Goal: Task Accomplishment & Management: Manage account settings

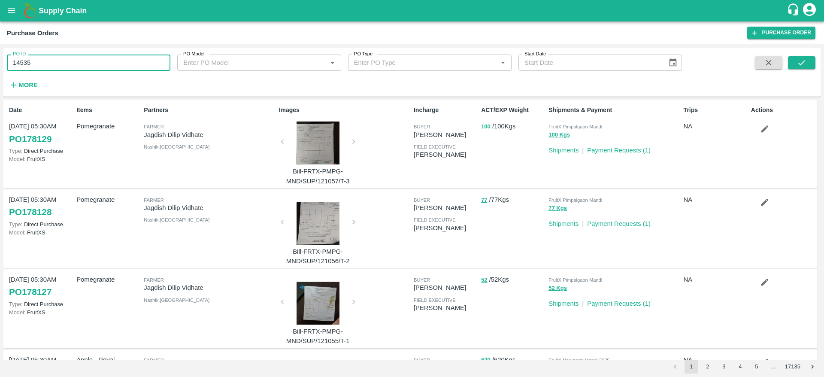
type input "145356"
click at [798, 63] on icon "submit" at bounding box center [801, 62] width 9 height 9
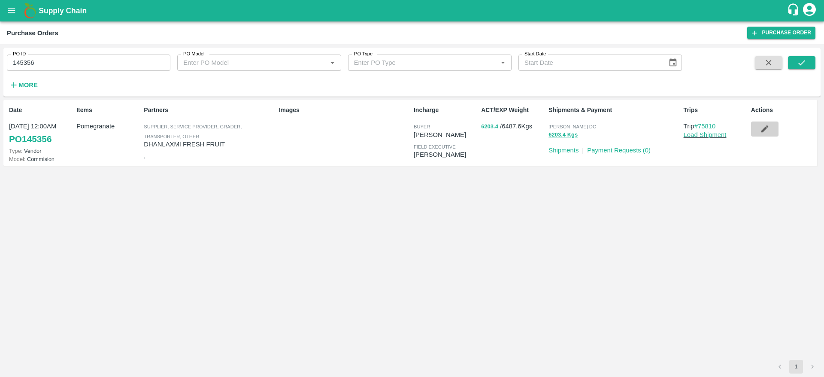
click at [770, 131] on button "button" at bounding box center [764, 128] width 27 height 15
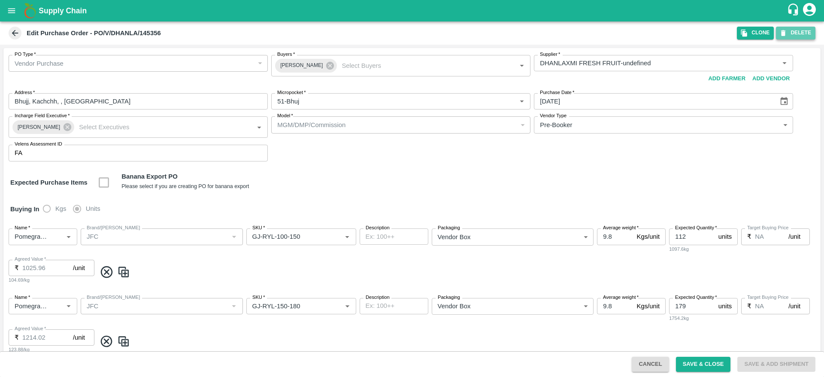
click at [801, 37] on button "DELETE" at bounding box center [795, 33] width 39 height 12
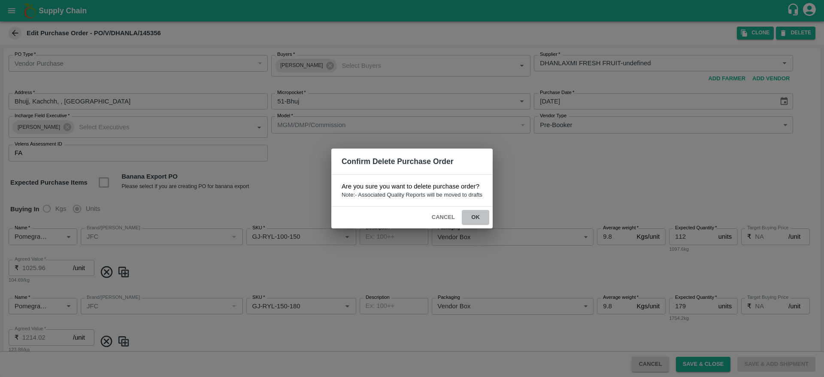
click at [478, 220] on button "ok" at bounding box center [475, 217] width 27 height 15
click at [71, 10] on div "Confirm Delete Purchase Order Are you sure you want to delete purchase order? N…" at bounding box center [412, 188] width 824 height 377
click at [444, 225] on div "Cancel ok" at bounding box center [411, 217] width 161 height 22
click at [450, 216] on button "Cancel" at bounding box center [443, 217] width 30 height 15
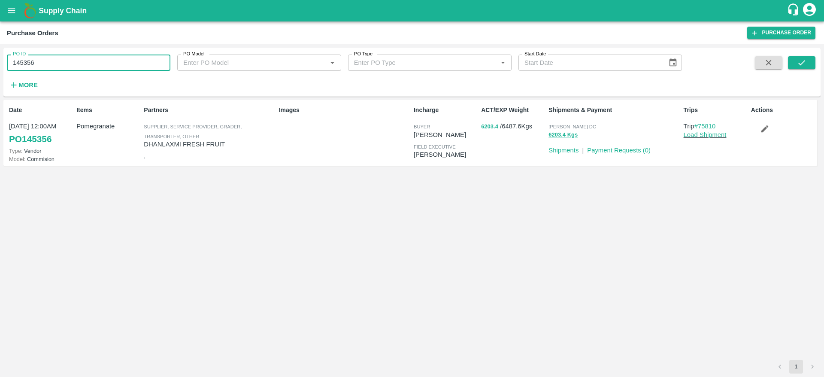
drag, startPoint x: 48, startPoint y: 64, endPoint x: 0, endPoint y: 55, distance: 48.5
click at [0, 55] on div "PO ID 145356 PO ID PO Model PO Model   * PO Type PO Type   * Start Date Start D…" at bounding box center [412, 210] width 824 height 333
paste input "text"
type input "145355"
click at [802, 68] on button "submit" at bounding box center [801, 62] width 27 height 13
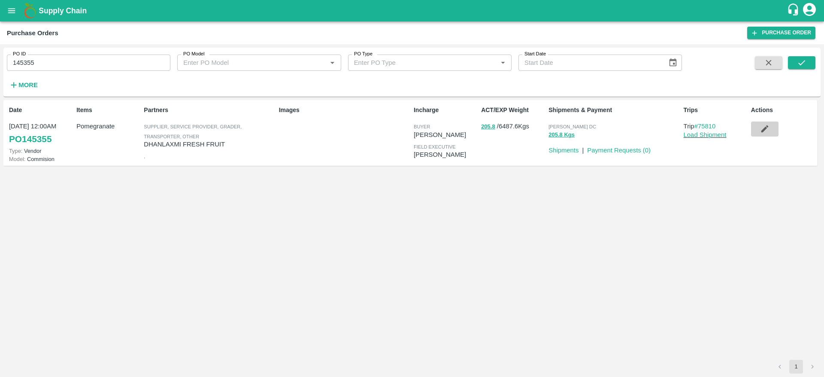
click at [765, 128] on icon "button" at bounding box center [764, 128] width 7 height 7
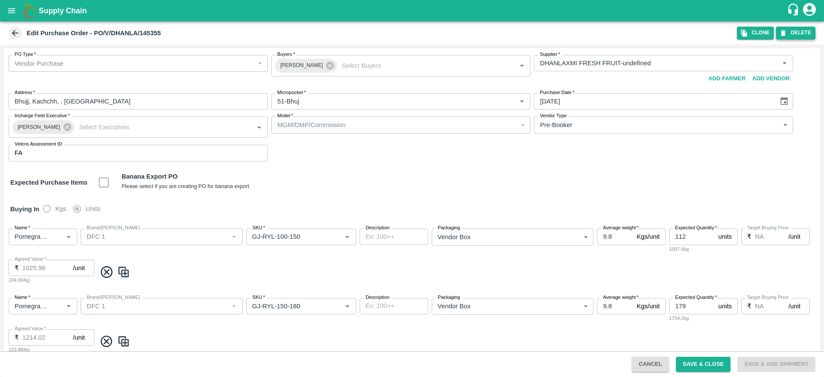
click at [803, 38] on button "DELETE" at bounding box center [795, 33] width 39 height 12
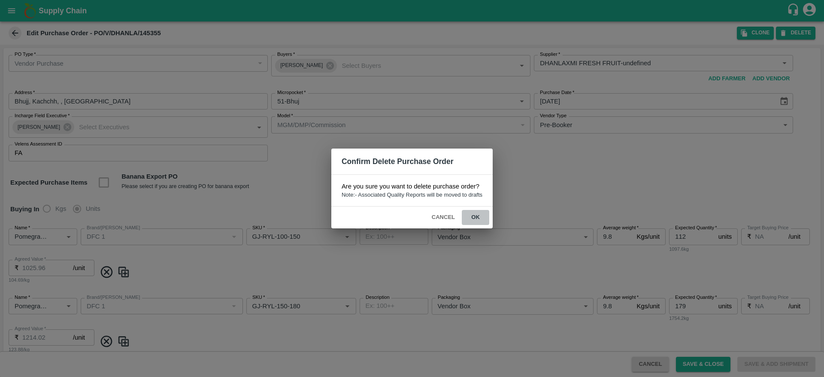
click at [478, 215] on button "ok" at bounding box center [475, 217] width 27 height 15
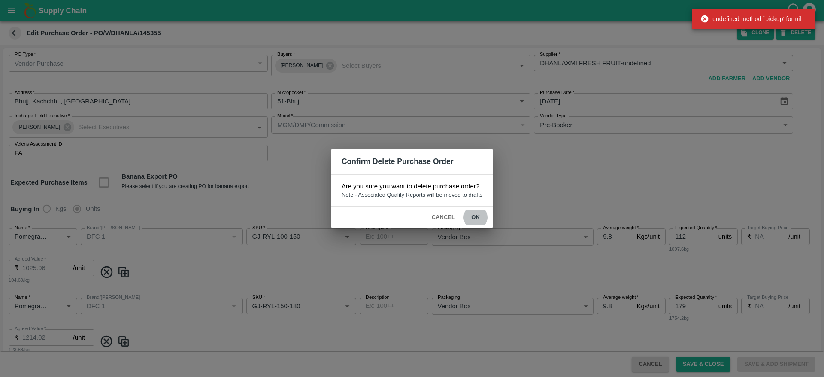
click at [81, 44] on div "Confirm Delete Purchase Order Are you sure you want to delete purchase order? N…" at bounding box center [412, 188] width 824 height 377
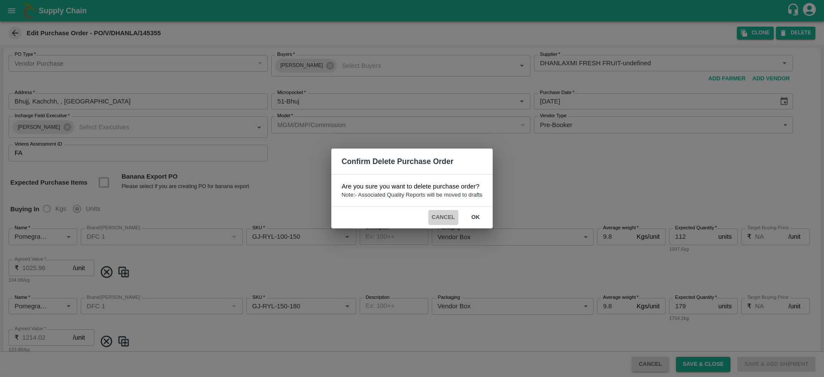
click at [441, 218] on button "Cancel" at bounding box center [443, 217] width 30 height 15
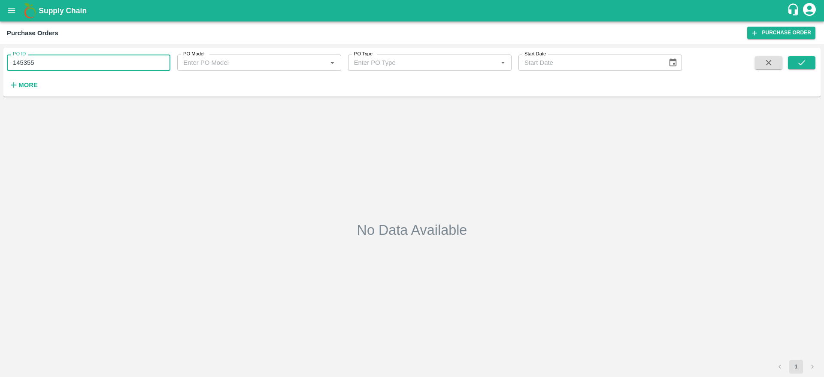
drag, startPoint x: 54, startPoint y: 57, endPoint x: 0, endPoint y: 58, distance: 53.6
click at [0, 58] on div "PO ID 145355 PO ID PO Model PO Model   * PO Type PO Type   * Start Date Start D…" at bounding box center [412, 210] width 824 height 333
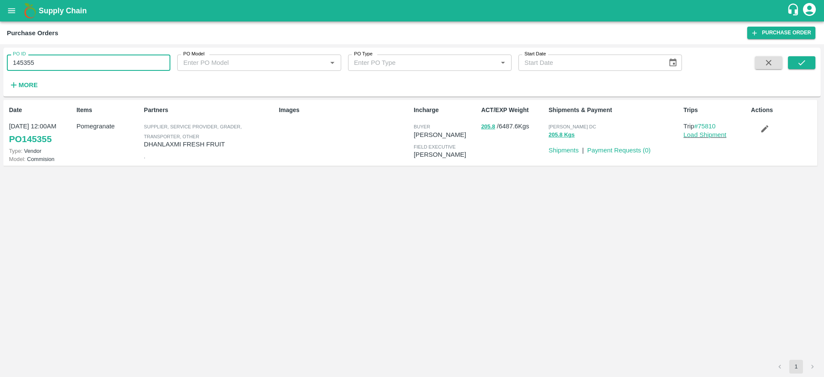
paste input "text"
type input "145214"
click at [801, 57] on button "submit" at bounding box center [801, 62] width 27 height 13
click at [758, 135] on button "button" at bounding box center [764, 128] width 27 height 15
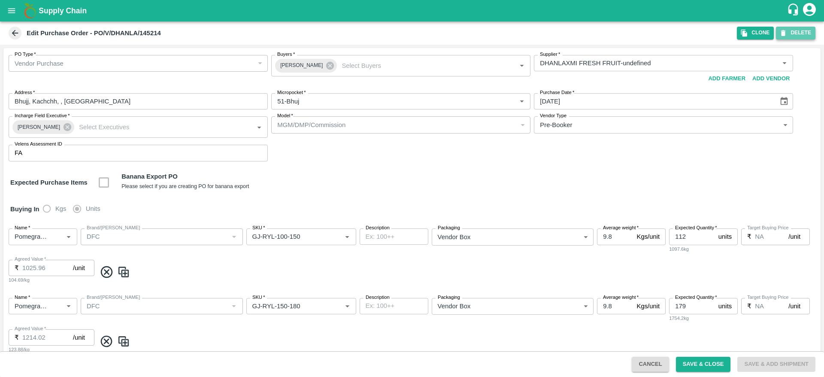
click at [795, 28] on button "DELETE" at bounding box center [795, 33] width 39 height 12
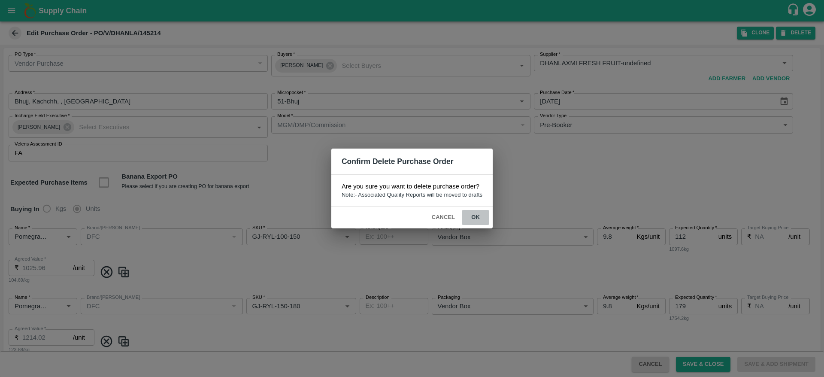
click at [470, 223] on button "ok" at bounding box center [475, 217] width 27 height 15
click at [436, 215] on button "Cancel" at bounding box center [443, 217] width 30 height 15
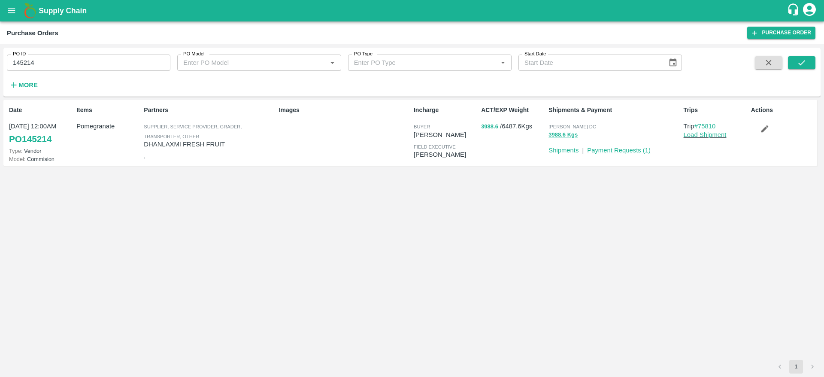
click at [624, 148] on link "Payment Requests ( 1 )" at bounding box center [619, 150] width 64 height 7
drag, startPoint x: 64, startPoint y: 61, endPoint x: 0, endPoint y: 59, distance: 63.5
click at [0, 59] on div "PO ID 145214 PO ID PO Model PO Model   * PO Type PO Type   * Start Date Start D…" at bounding box center [412, 210] width 824 height 333
paste input "text"
type input "145357"
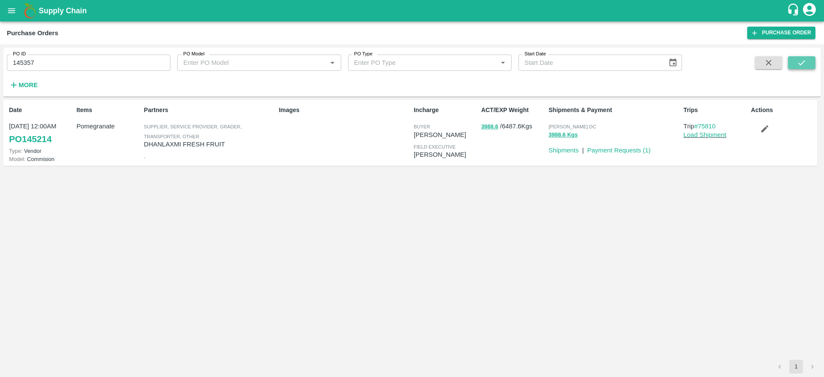
click at [797, 68] on button "submit" at bounding box center [801, 62] width 27 height 13
click at [756, 131] on button "button" at bounding box center [764, 128] width 27 height 15
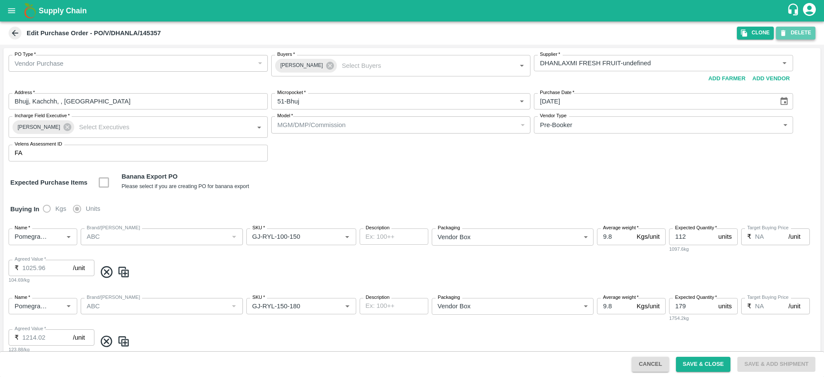
click at [796, 37] on button "DELETE" at bounding box center [795, 33] width 39 height 12
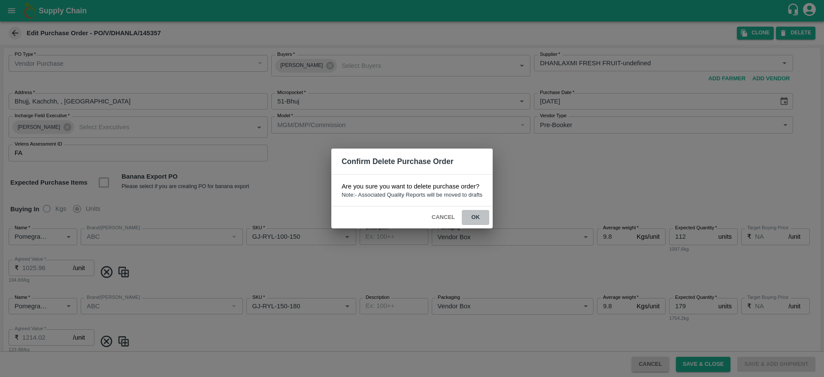
click at [467, 218] on button "ok" at bounding box center [475, 217] width 27 height 15
click at [481, 220] on button "ok" at bounding box center [475, 217] width 27 height 15
click at [450, 219] on button "Cancel" at bounding box center [443, 217] width 30 height 15
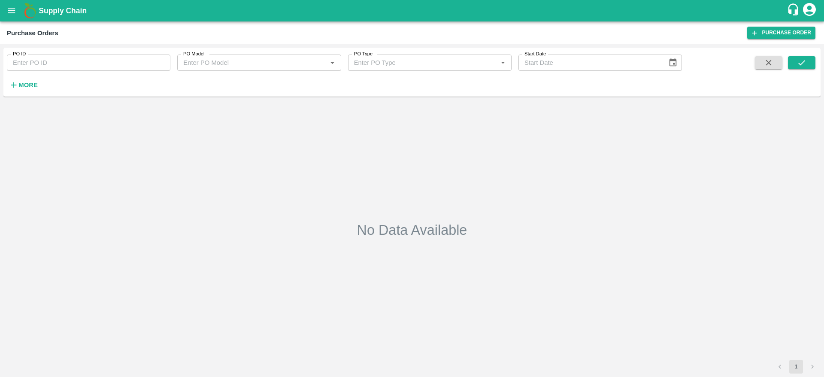
type input "145357"
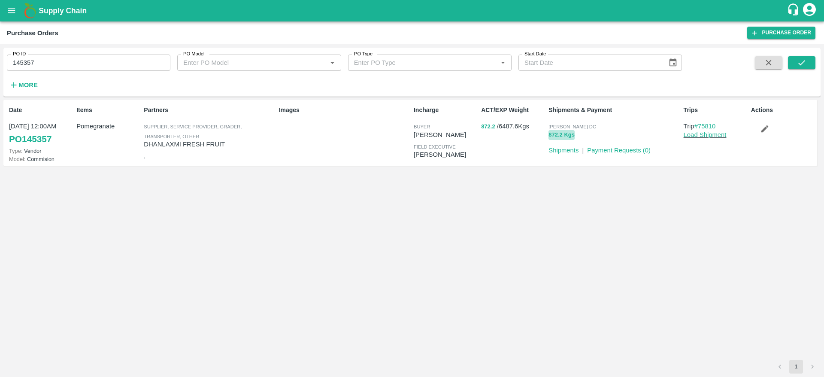
click at [565, 135] on button "872.2 Kgs" at bounding box center [561, 135] width 26 height 10
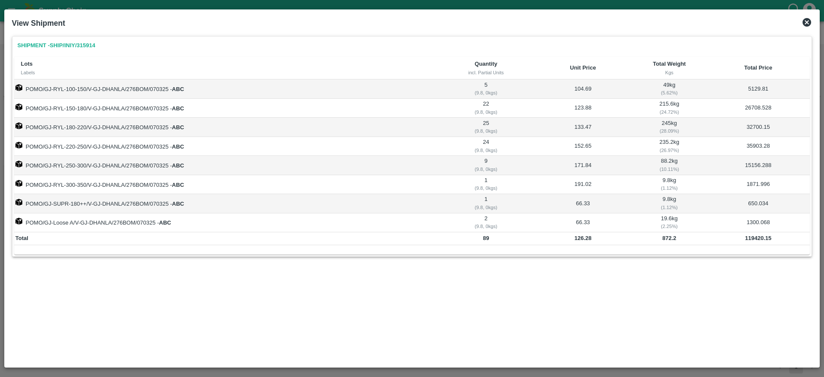
click at [806, 21] on icon at bounding box center [807, 22] width 10 height 10
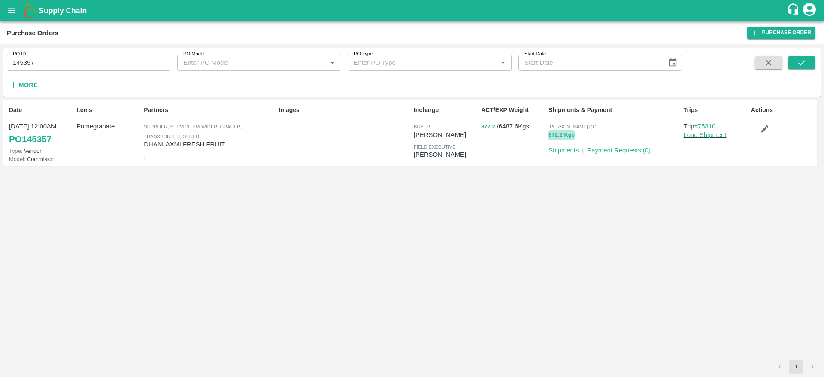
click at [554, 134] on button "872.2 Kgs" at bounding box center [561, 135] width 26 height 10
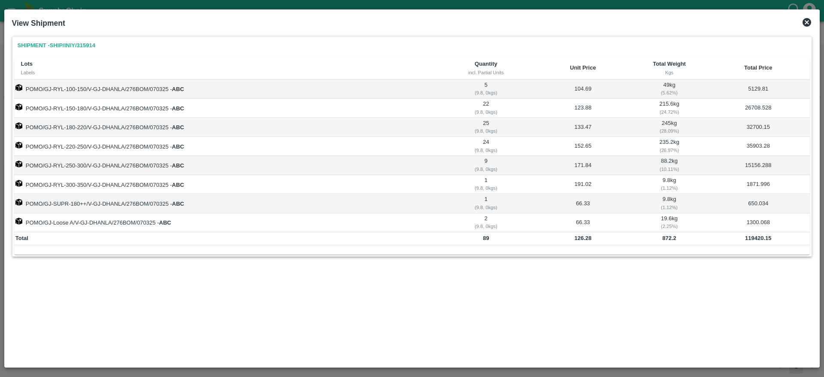
click at [808, 27] on icon at bounding box center [807, 22] width 10 height 10
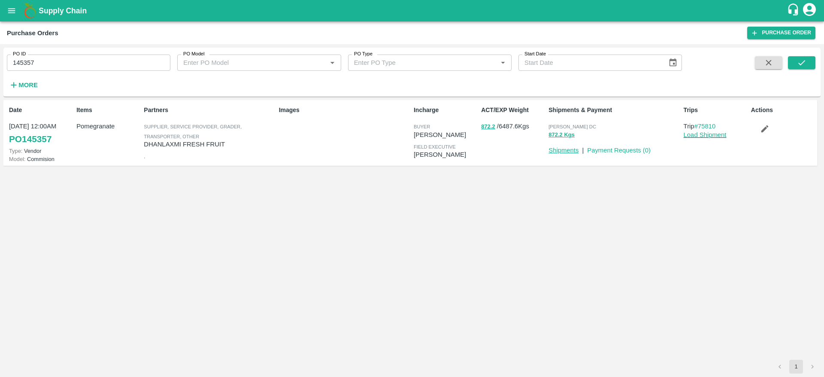
click at [568, 149] on link "Shipments" at bounding box center [563, 150] width 30 height 7
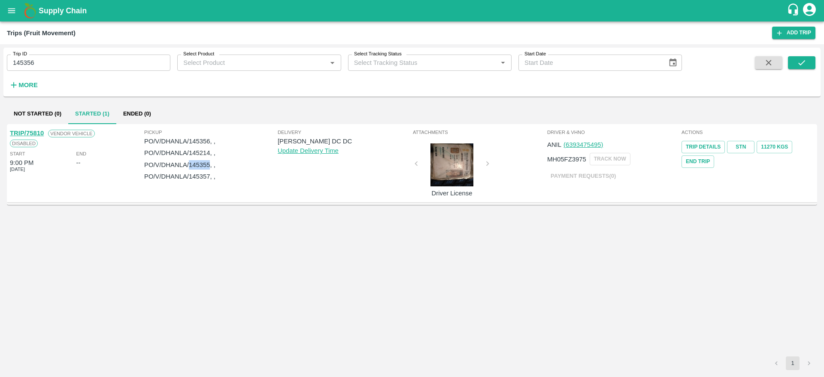
drag, startPoint x: 190, startPoint y: 166, endPoint x: 209, endPoint y: 164, distance: 19.8
click at [209, 164] on p "PO/V/DHANLA/145355, ," at bounding box center [210, 164] width 133 height 9
copy p "145355"
drag, startPoint x: 190, startPoint y: 155, endPoint x: 209, endPoint y: 153, distance: 19.8
click at [209, 153] on p "PO/V/DHANLA/145214, ," at bounding box center [210, 152] width 133 height 9
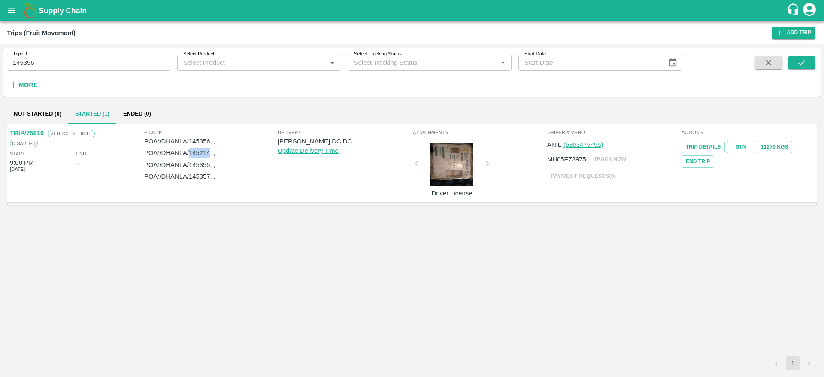
copy p "145214"
drag, startPoint x: 189, startPoint y: 176, endPoint x: 208, endPoint y: 176, distance: 18.9
click at [208, 176] on p "PO/V/DHANLA/145357, ," at bounding box center [210, 176] width 133 height 9
drag, startPoint x: 190, startPoint y: 176, endPoint x: 210, endPoint y: 175, distance: 19.8
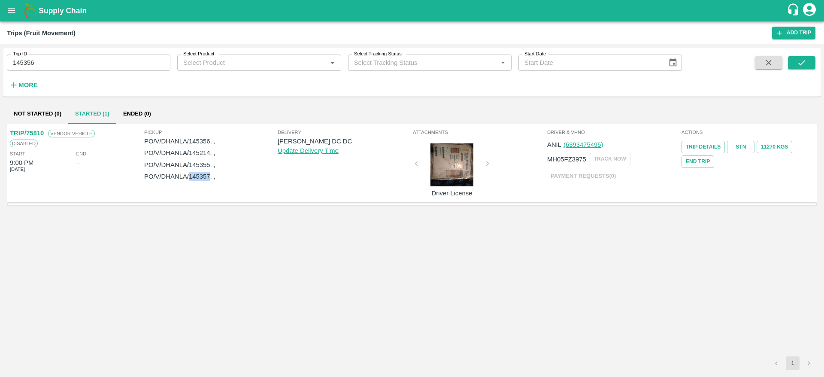
click at [210, 175] on p "PO/V/DHANLA/145357, ," at bounding box center [210, 176] width 133 height 9
copy p "145357"
drag, startPoint x: 190, startPoint y: 166, endPoint x: 208, endPoint y: 164, distance: 18.2
click at [208, 164] on p "PO/V/DHANLA/145355, ," at bounding box center [210, 164] width 133 height 9
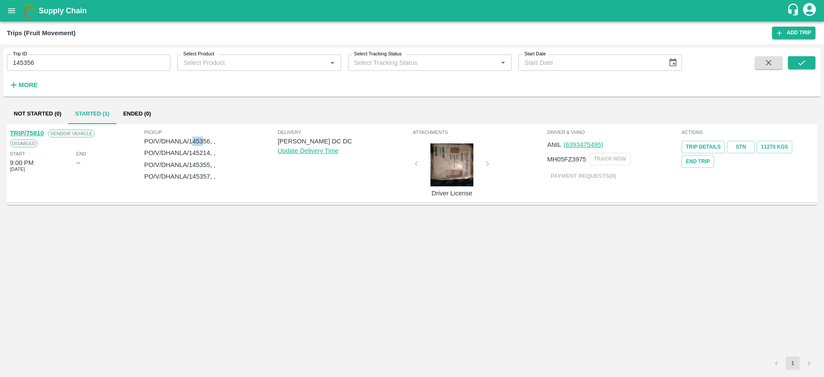
drag, startPoint x: 191, startPoint y: 142, endPoint x: 204, endPoint y: 141, distance: 12.9
click at [204, 141] on p "PO/V/DHANLA/145356, ," at bounding box center [210, 140] width 133 height 9
drag, startPoint x: 190, startPoint y: 141, endPoint x: 209, endPoint y: 141, distance: 19.3
click at [209, 141] on p "PO/V/DHANLA/145356, ," at bounding box center [210, 140] width 133 height 9
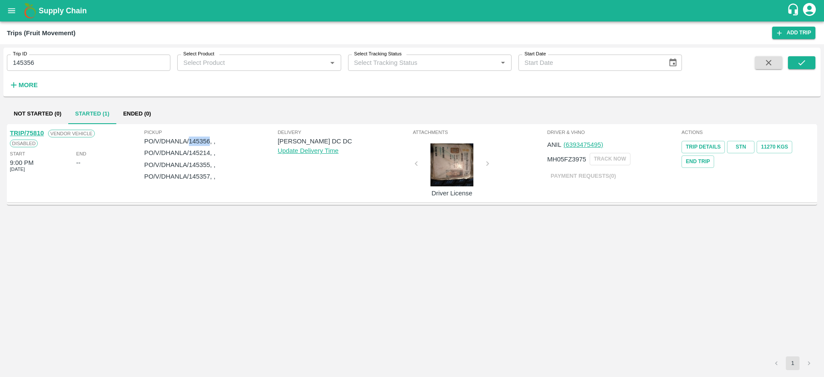
copy p "145356"
drag, startPoint x: 190, startPoint y: 151, endPoint x: 209, endPoint y: 152, distance: 19.8
click at [209, 152] on p "PO/V/DHANLA/145214, ," at bounding box center [210, 152] width 133 height 9
copy p "145214"
click at [188, 164] on p "PO/V/DHANLA/145355, ," at bounding box center [210, 164] width 133 height 9
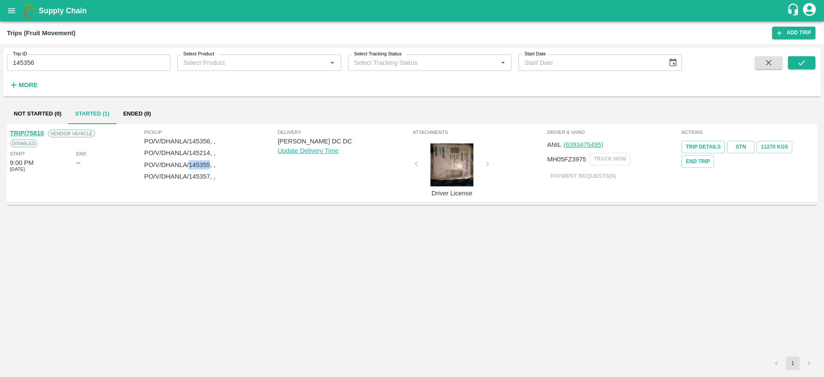
drag, startPoint x: 190, startPoint y: 164, endPoint x: 209, endPoint y: 164, distance: 18.9
click at [209, 164] on p "PO/V/DHANLA/145355, ," at bounding box center [210, 164] width 133 height 9
copy p "145355"
drag, startPoint x: 190, startPoint y: 176, endPoint x: 209, endPoint y: 176, distance: 19.7
click at [209, 176] on p "PO/V/DHANLA/145357, ," at bounding box center [210, 176] width 133 height 9
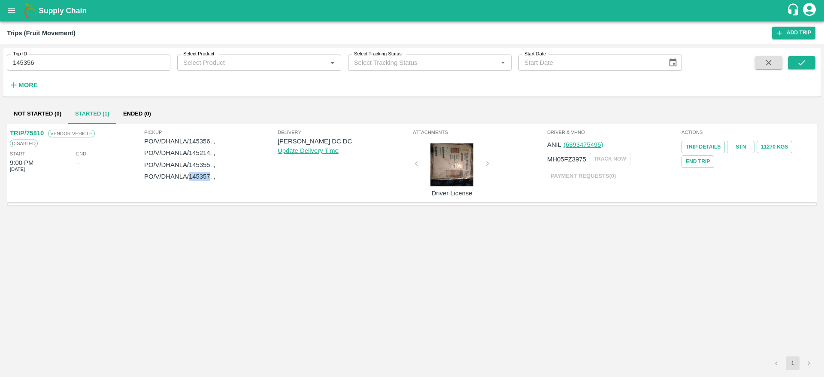
copy p "145357"
drag, startPoint x: 189, startPoint y: 151, endPoint x: 209, endPoint y: 152, distance: 19.8
click at [209, 152] on p "PO/V/DHANLA/145214, ," at bounding box center [210, 152] width 133 height 9
copy p "145214"
drag, startPoint x: 190, startPoint y: 139, endPoint x: 209, endPoint y: 141, distance: 19.0
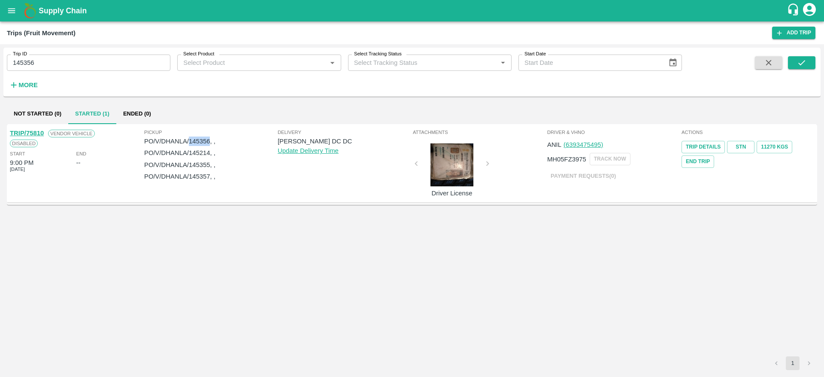
click at [209, 141] on p "PO/V/DHANLA/145356, ," at bounding box center [210, 140] width 133 height 9
copy p "145356"
drag, startPoint x: 190, startPoint y: 167, endPoint x: 209, endPoint y: 166, distance: 19.3
click at [209, 166] on p "PO/V/DHANLA/145355, ," at bounding box center [210, 164] width 133 height 9
copy p "145355"
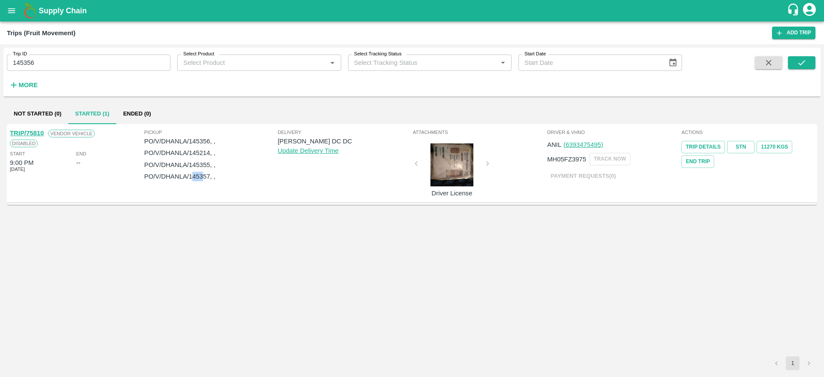
drag, startPoint x: 191, startPoint y: 179, endPoint x: 205, endPoint y: 179, distance: 13.8
click at [205, 179] on p "PO/V/DHANLA/145357, ," at bounding box center [210, 176] width 133 height 9
drag, startPoint x: 191, startPoint y: 177, endPoint x: 198, endPoint y: 177, distance: 6.9
click at [198, 177] on p "PO/V/DHANLA/145357, ," at bounding box center [210, 176] width 133 height 9
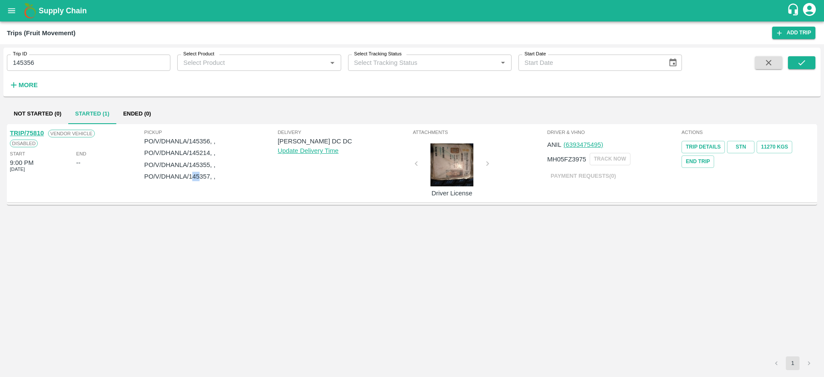
click at [198, 177] on p "PO/V/DHANLA/145357, ," at bounding box center [210, 176] width 133 height 9
drag, startPoint x: 190, startPoint y: 176, endPoint x: 210, endPoint y: 176, distance: 20.2
click at [210, 176] on p "PO/V/DHANLA/145357, ," at bounding box center [210, 176] width 133 height 9
drag, startPoint x: 190, startPoint y: 164, endPoint x: 211, endPoint y: 165, distance: 21.0
click at [211, 165] on p "PO/V/DHANLA/145355, ," at bounding box center [210, 164] width 133 height 9
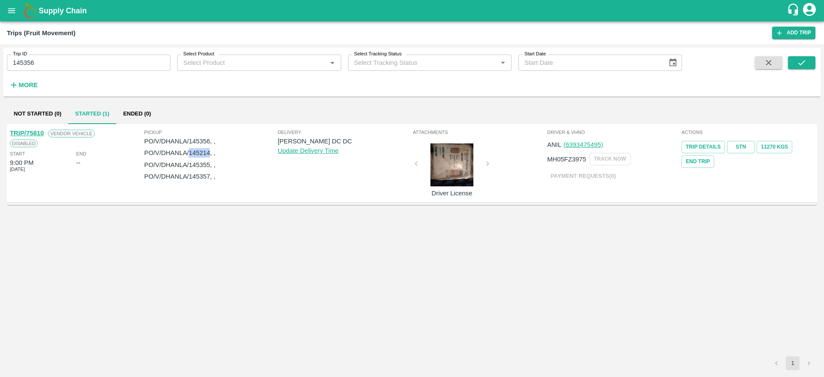
drag, startPoint x: 189, startPoint y: 153, endPoint x: 209, endPoint y: 152, distance: 20.6
click at [209, 152] on p "PO/V/DHANLA/145214, ," at bounding box center [210, 152] width 133 height 9
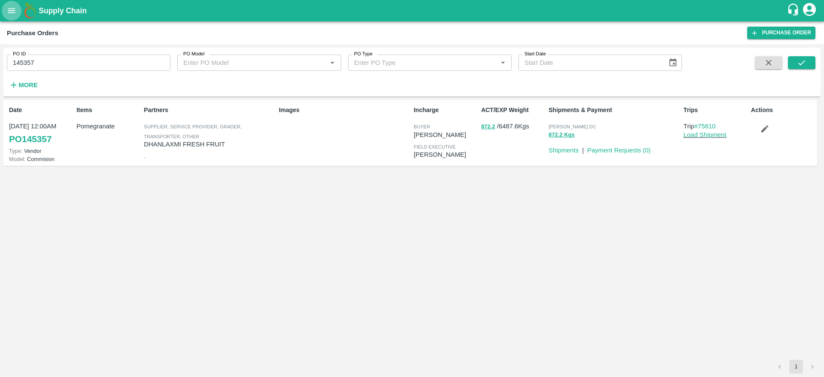
click at [12, 13] on icon "open drawer" at bounding box center [11, 10] width 9 height 9
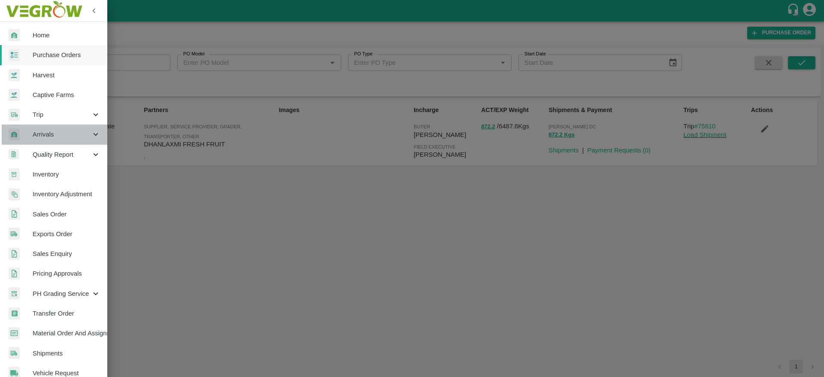
click at [61, 136] on span "Arrivals" at bounding box center [62, 134] width 58 height 9
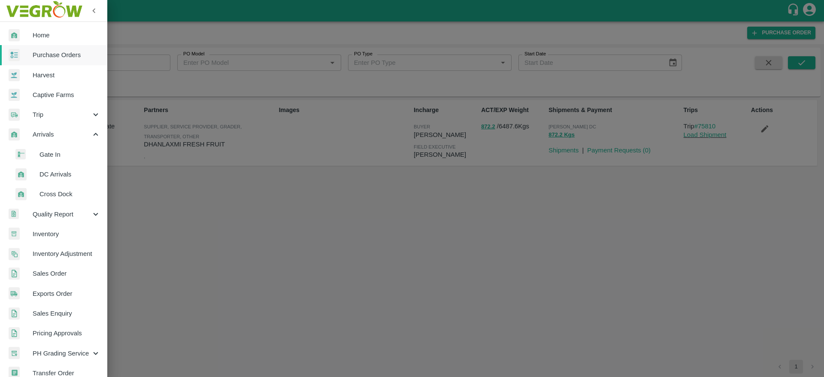
click at [60, 177] on span "DC Arrivals" at bounding box center [69, 174] width 61 height 9
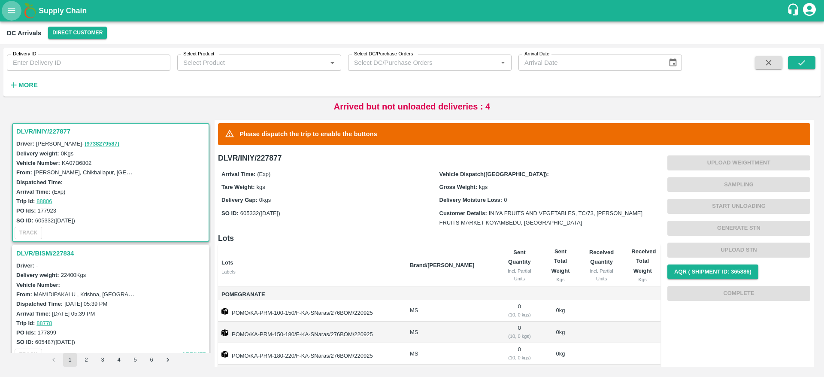
click at [13, 17] on button "open drawer" at bounding box center [12, 11] width 20 height 20
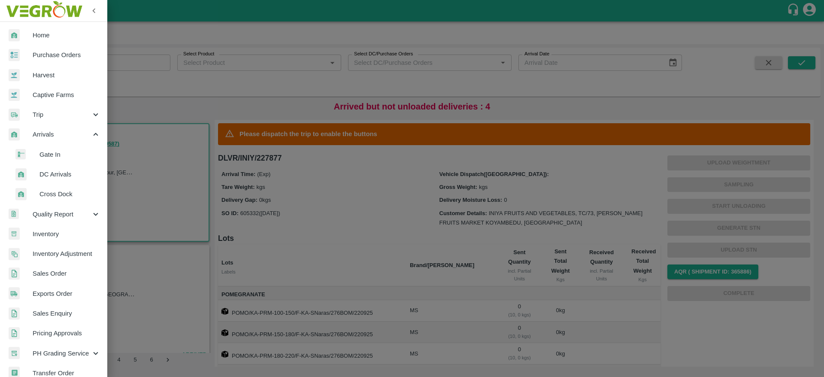
scroll to position [51, 0]
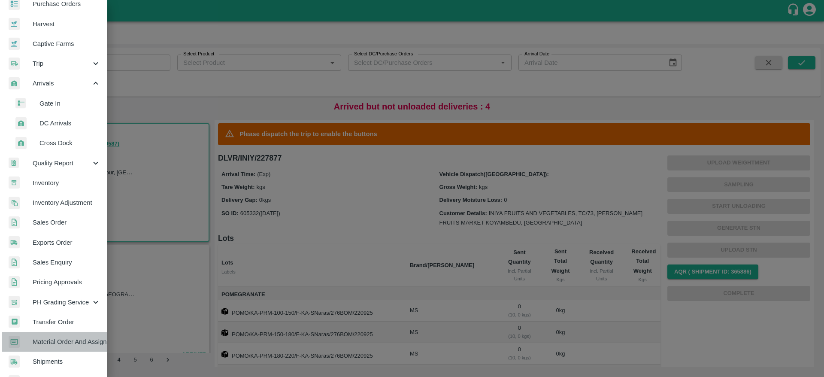
click at [76, 343] on span "Material Order And Assignment" at bounding box center [67, 341] width 68 height 9
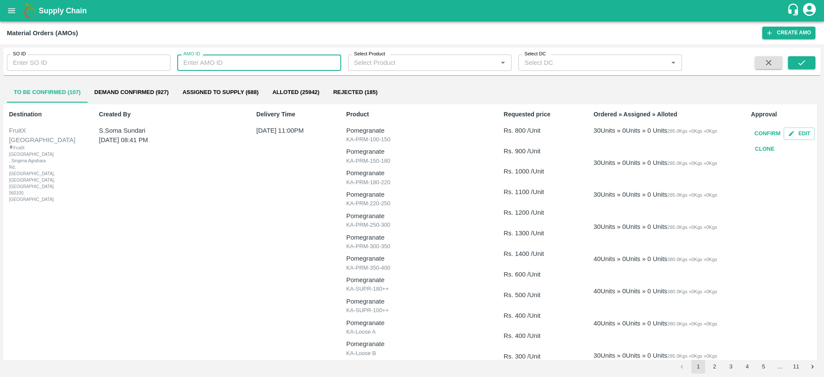
click at [220, 61] on input "AMO ID" at bounding box center [259, 63] width 164 height 16
paste input "281870"
click at [807, 63] on button "submit" at bounding box center [801, 62] width 27 height 13
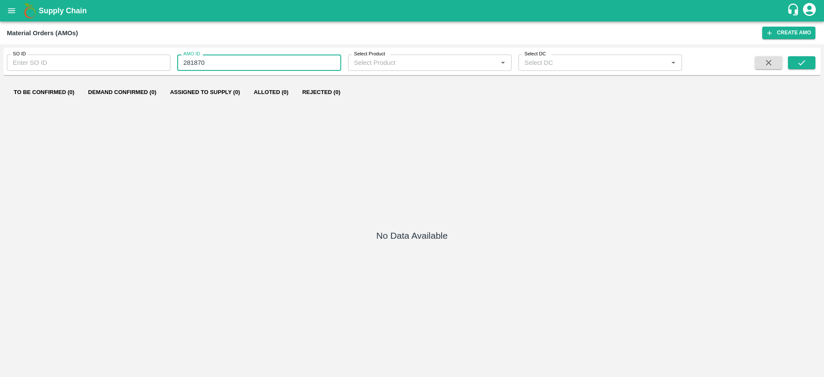
click at [247, 64] on input "281870" at bounding box center [259, 63] width 164 height 16
click at [799, 65] on icon "submit" at bounding box center [801, 62] width 9 height 9
click at [800, 64] on icon "submit" at bounding box center [801, 62] width 7 height 5
click at [189, 103] on div "To Be Confirmed (0) Demand Confirmed (0) Assigned to Supply (0) Alloted (0) Rej…" at bounding box center [411, 226] width 817 height 295
drag, startPoint x: 218, startPoint y: 61, endPoint x: 180, endPoint y: 61, distance: 37.3
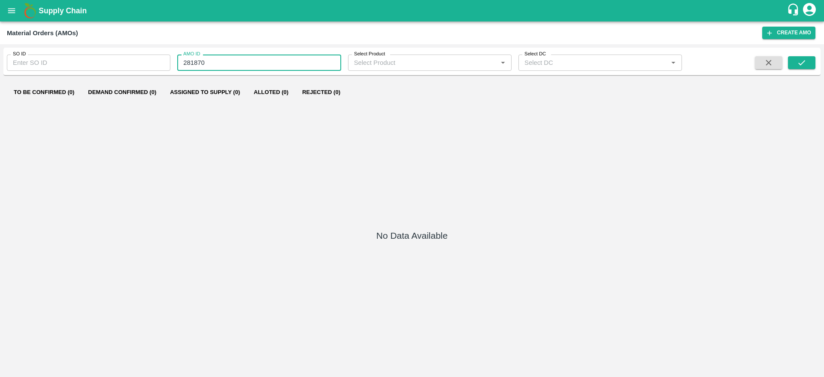
click at [180, 61] on input "281870" at bounding box center [259, 63] width 164 height 16
type input "281870"
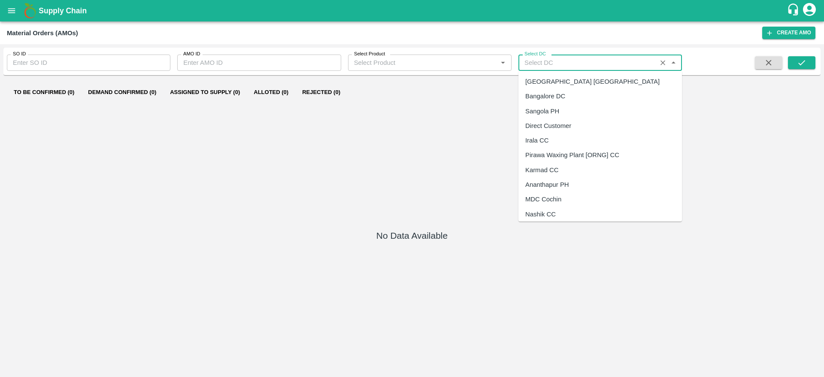
click at [564, 65] on input "Select DC" at bounding box center [587, 62] width 133 height 11
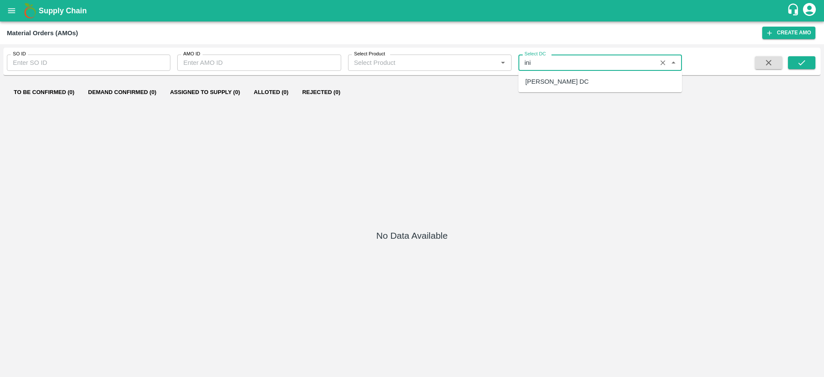
click at [567, 76] on div "[PERSON_NAME] DC" at bounding box center [600, 81] width 164 height 15
type input "[PERSON_NAME] DC"
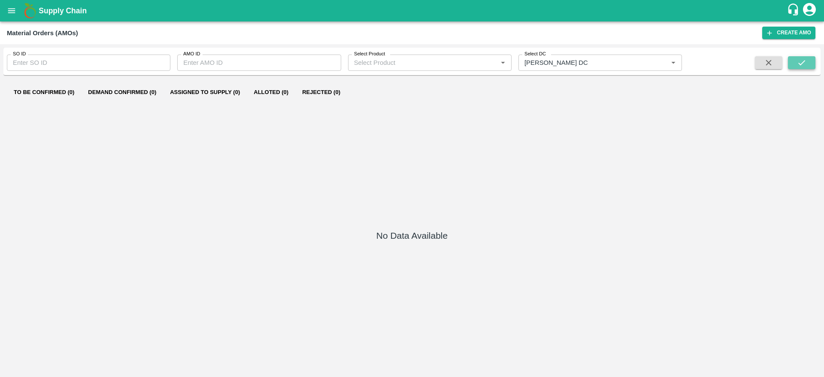
click at [798, 64] on icon "submit" at bounding box center [801, 62] width 9 height 9
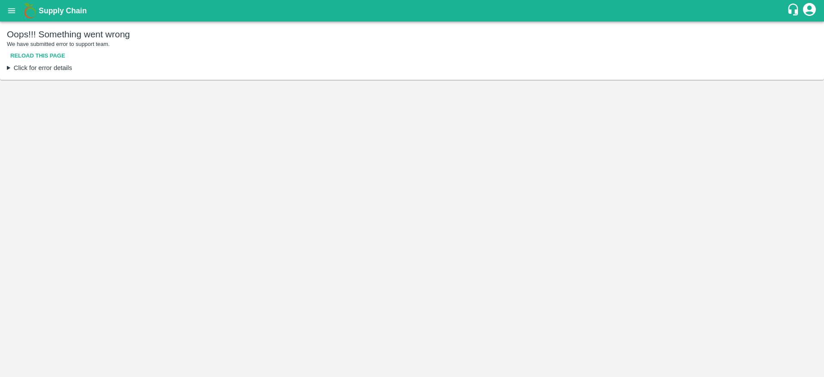
click at [31, 52] on button "Reload this page" at bounding box center [38, 55] width 62 height 15
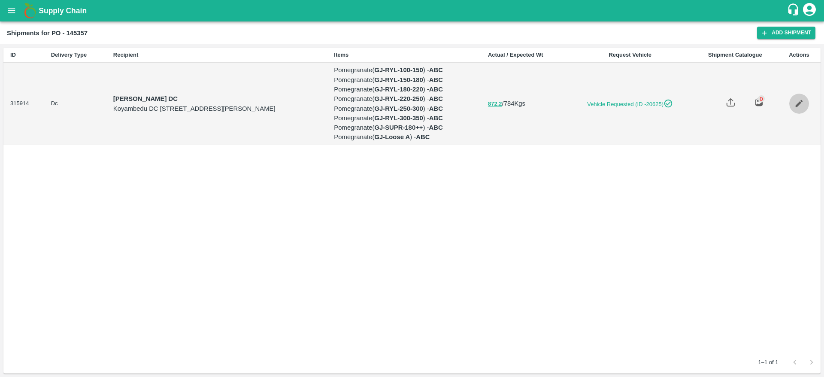
click at [807, 109] on link "Edit" at bounding box center [799, 104] width 20 height 20
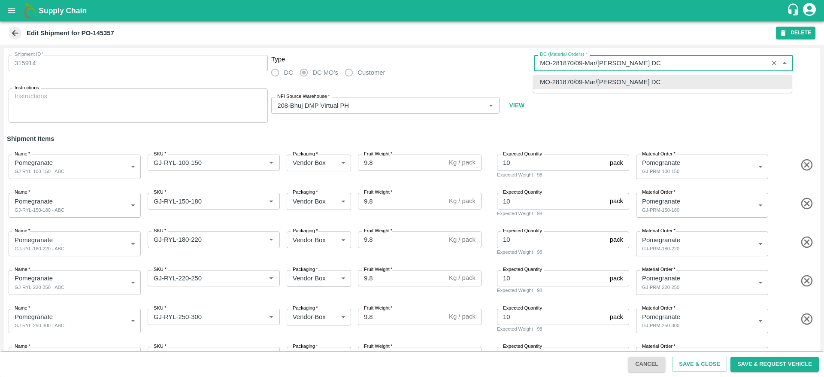
drag, startPoint x: 552, startPoint y: 63, endPoint x: 571, endPoint y: 61, distance: 19.4
click at [571, 61] on input "DC (Material Orders)   *" at bounding box center [650, 63] width 229 height 11
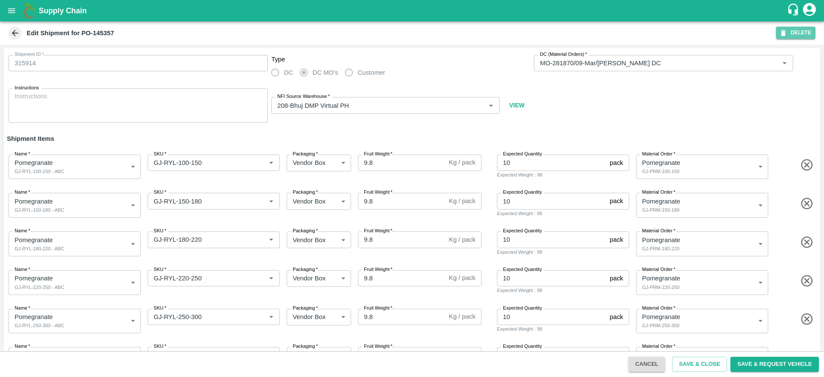
click at [808, 33] on button "DELETE" at bounding box center [795, 33] width 39 height 12
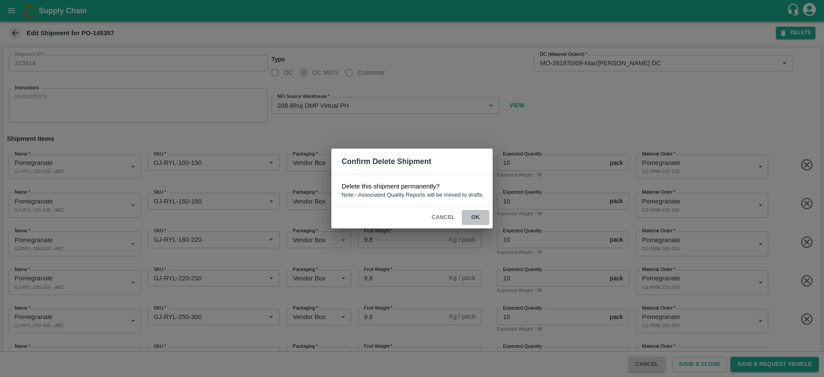
click at [472, 218] on button "ok" at bounding box center [475, 217] width 27 height 15
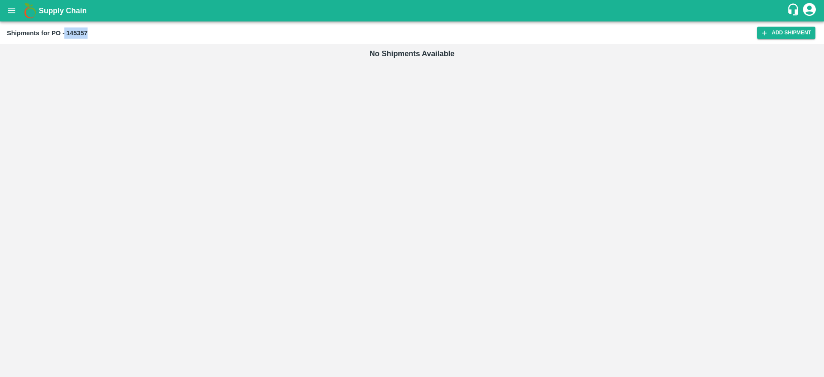
drag, startPoint x: 65, startPoint y: 33, endPoint x: 100, endPoint y: 35, distance: 35.2
click at [100, 35] on div "Shipments for PO - 145357" at bounding box center [382, 32] width 750 height 11
copy b "145357"
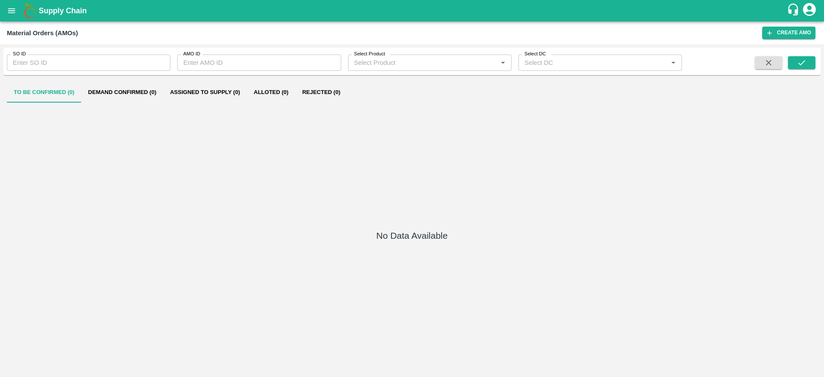
type input "[PERSON_NAME] DC"
click at [184, 91] on button "Assigned to Supply (8)" at bounding box center [208, 92] width 84 height 21
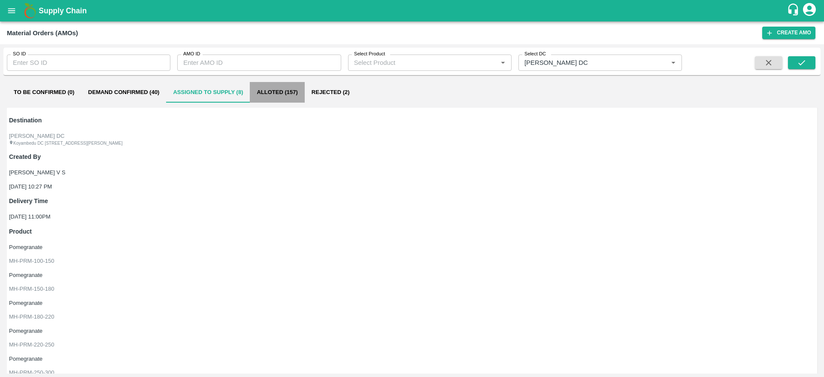
click at [276, 90] on button "Alloted (157)" at bounding box center [277, 92] width 55 height 21
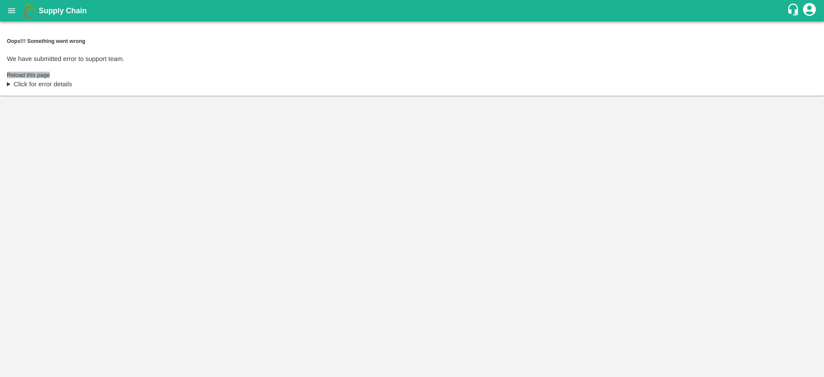
click at [50, 72] on button "Reload this page" at bounding box center [28, 75] width 43 height 6
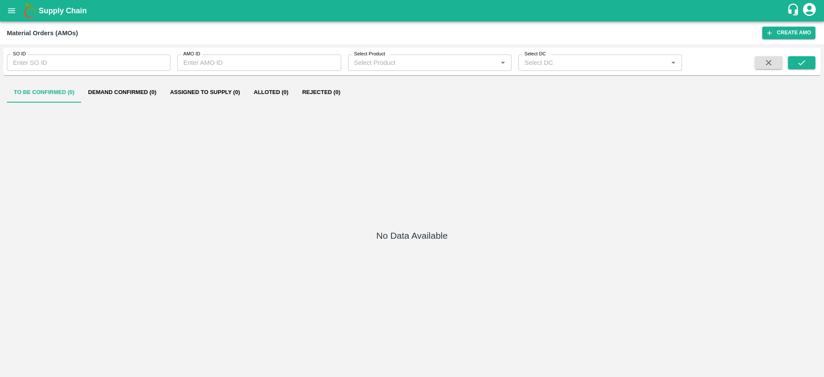
type input "[PERSON_NAME] DC"
click at [268, 96] on button "Alloted (157)" at bounding box center [277, 92] width 55 height 21
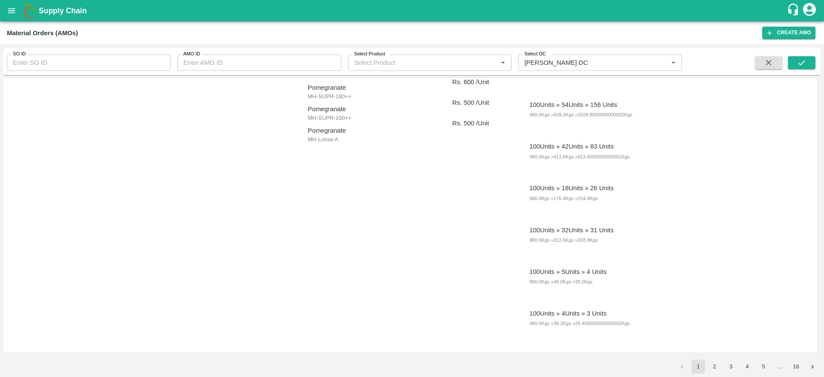
scroll to position [3984, 0]
click at [713, 370] on button "2" at bounding box center [715, 367] width 14 height 14
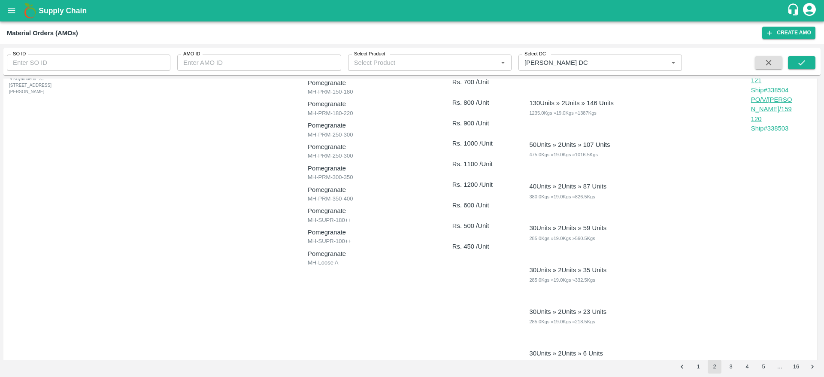
scroll to position [4109, 0]
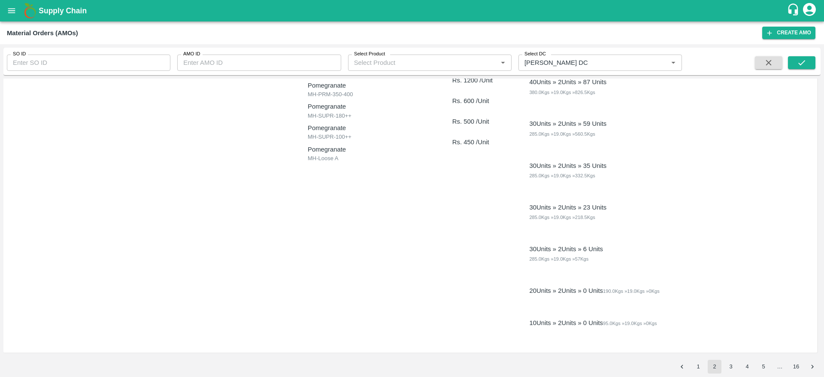
click at [733, 367] on button "3" at bounding box center [731, 367] width 14 height 14
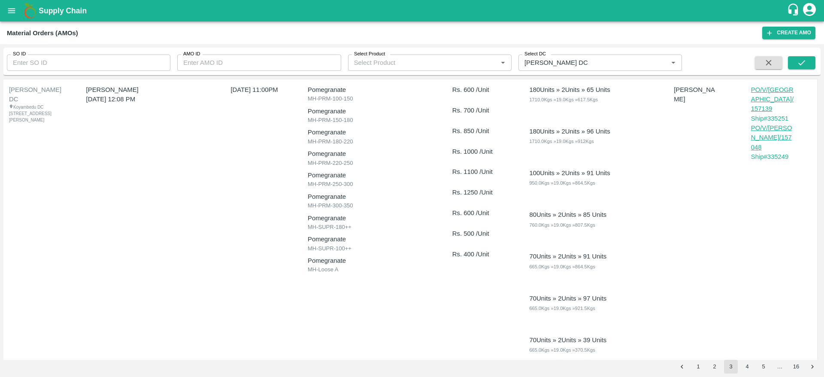
scroll to position [4025, 0]
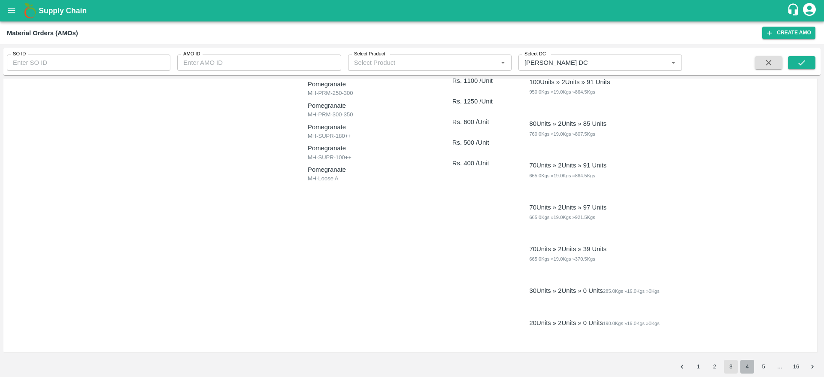
click at [752, 364] on button "4" at bounding box center [747, 367] width 14 height 14
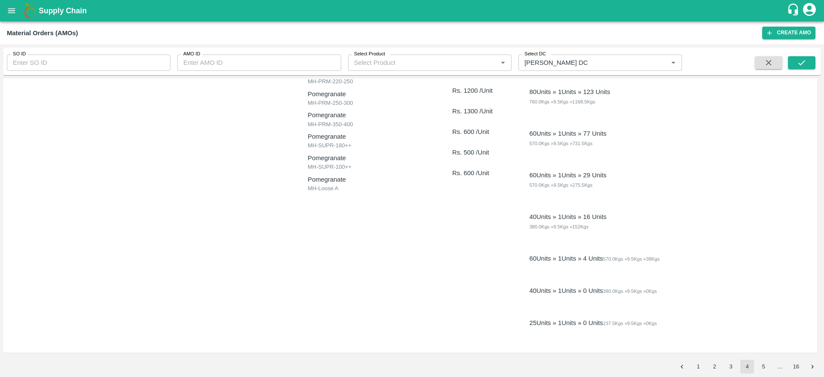
scroll to position [3817, 0]
click at [763, 369] on button "5" at bounding box center [764, 367] width 14 height 14
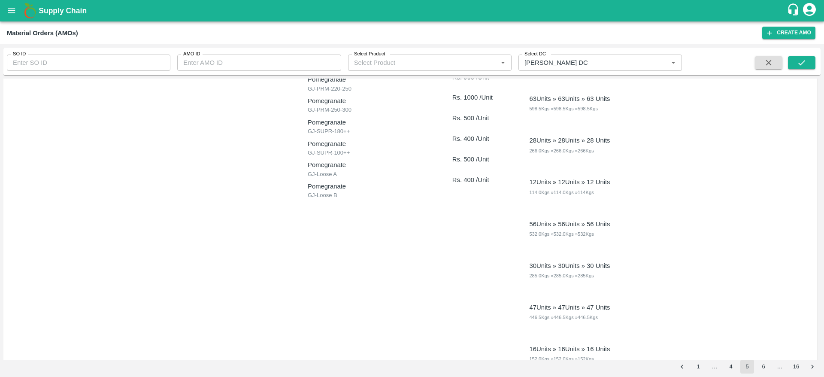
scroll to position [3608, 0]
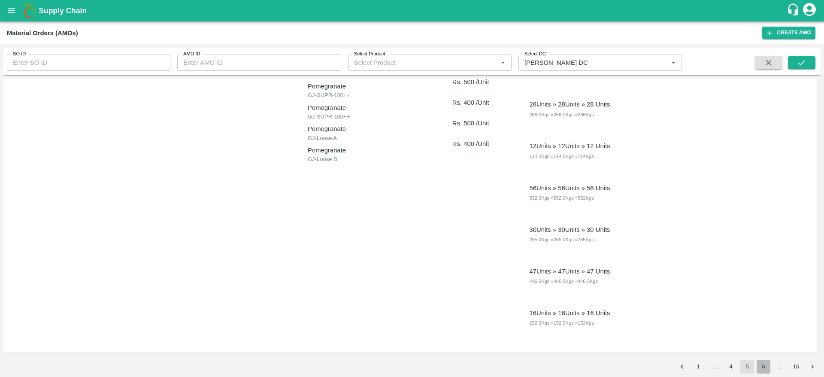
click at [764, 366] on button "6" at bounding box center [764, 367] width 14 height 14
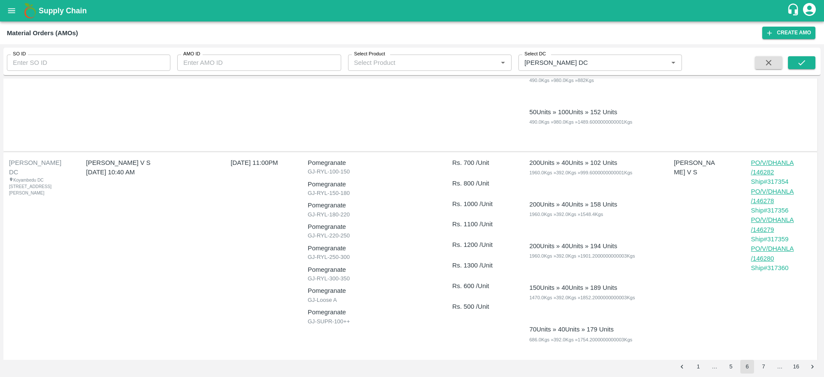
scroll to position [3650, 0]
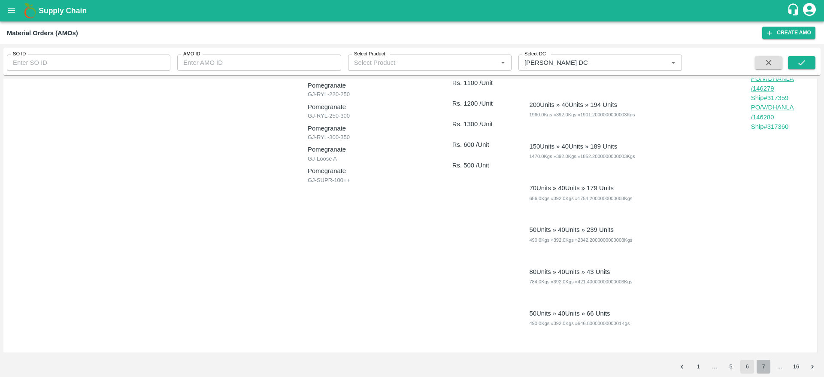
click at [767, 364] on button "7" at bounding box center [764, 367] width 14 height 14
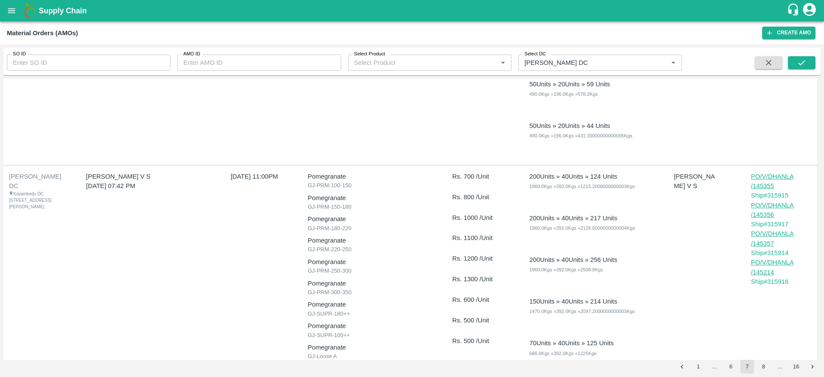
scroll to position [717, 0]
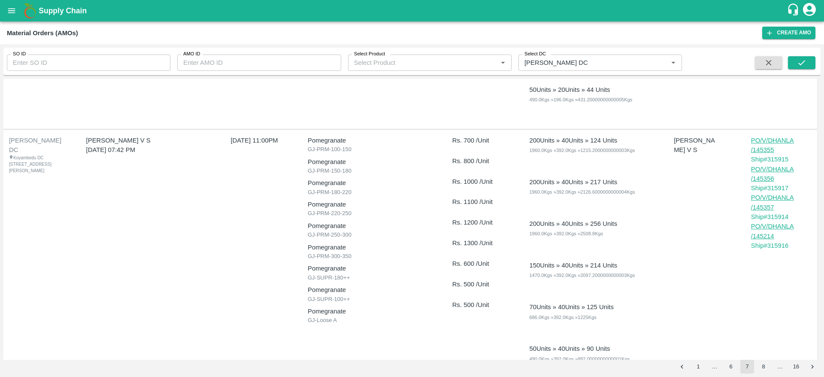
click at [779, 198] on p "PO/V/DHANLA/145357" at bounding box center [772, 202] width 43 height 19
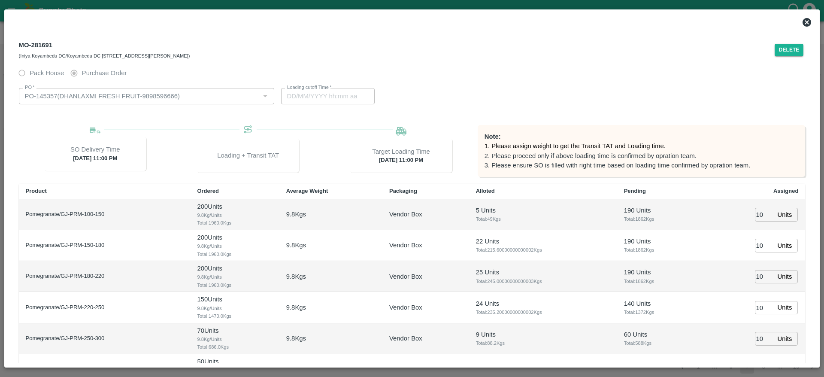
type input "12/03/2025 11:00 PM"
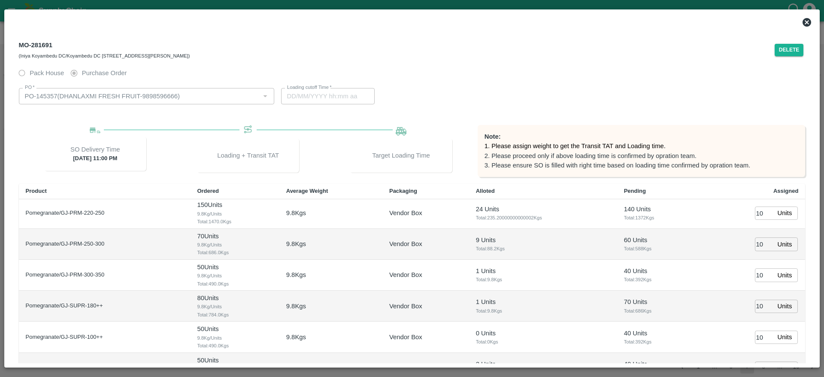
type input "09/03/2025 10:22 PM"
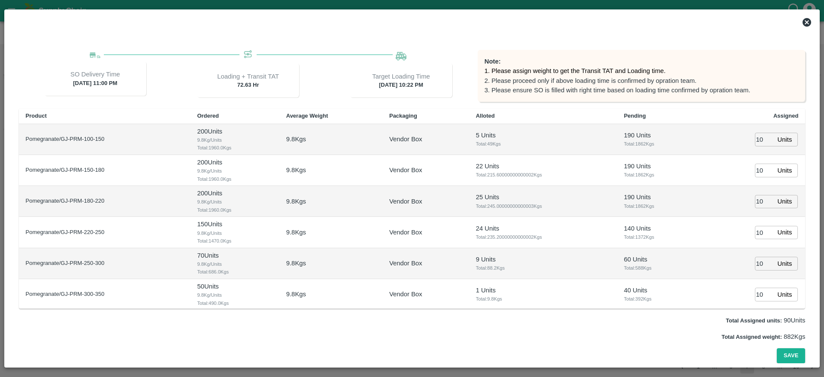
scroll to position [0, 0]
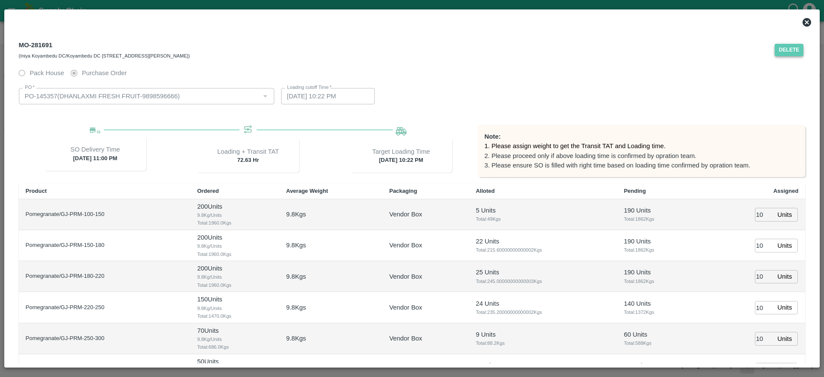
click at [792, 48] on button "Delete" at bounding box center [789, 50] width 29 height 12
click at [790, 47] on button "Delete" at bounding box center [789, 50] width 29 height 12
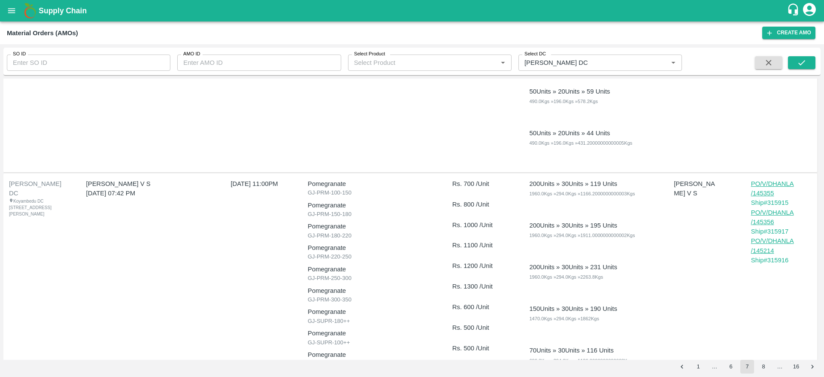
scroll to position [674, 0]
click at [777, 184] on p "PO/V/DHANLA/145355" at bounding box center [772, 188] width 43 height 19
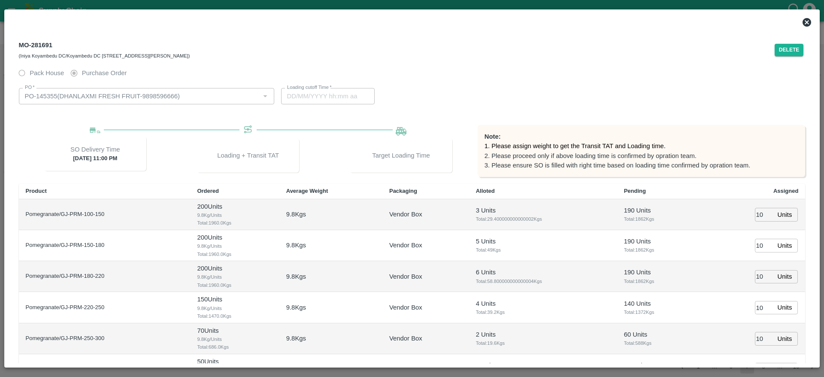
type input "09/03/2025 10:22 PM"
click at [784, 53] on button "Delete" at bounding box center [789, 50] width 29 height 12
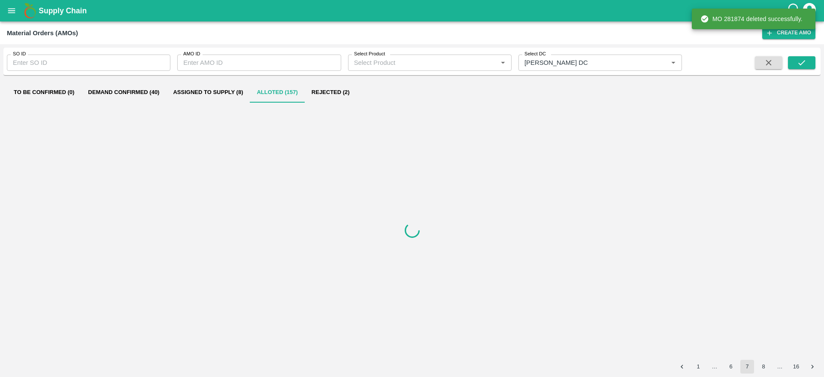
scroll to position [0, 0]
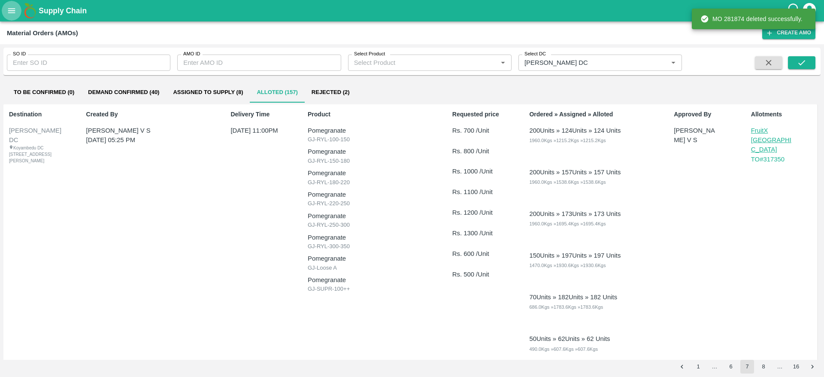
click at [8, 7] on icon "open drawer" at bounding box center [11, 10] width 9 height 9
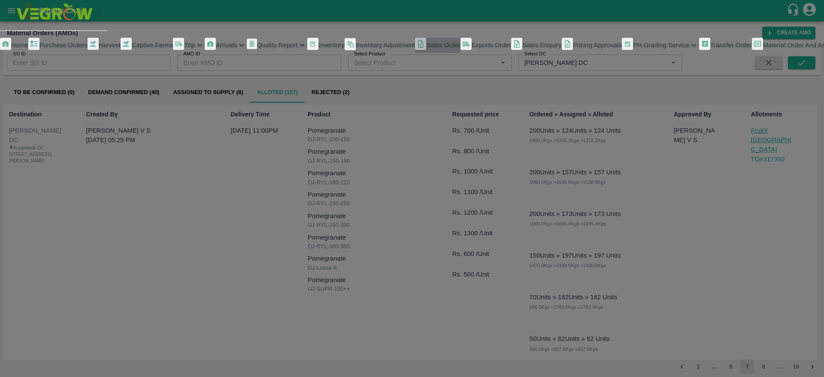
click at [426, 48] on span "Sales Order" at bounding box center [443, 45] width 34 height 7
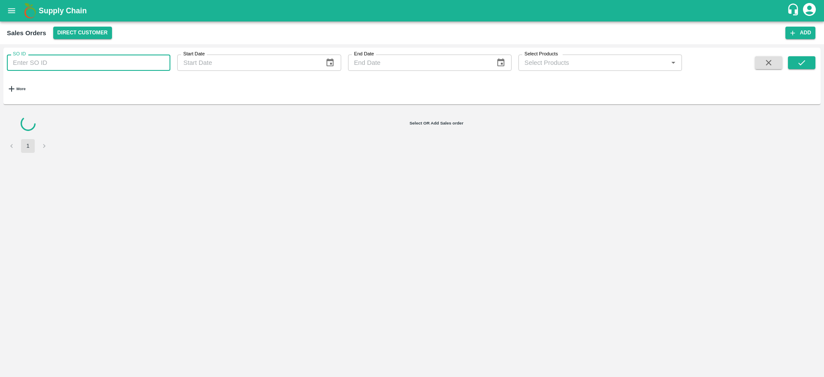
click at [99, 65] on input "SO ID" at bounding box center [89, 63] width 164 height 16
paste input "369974"
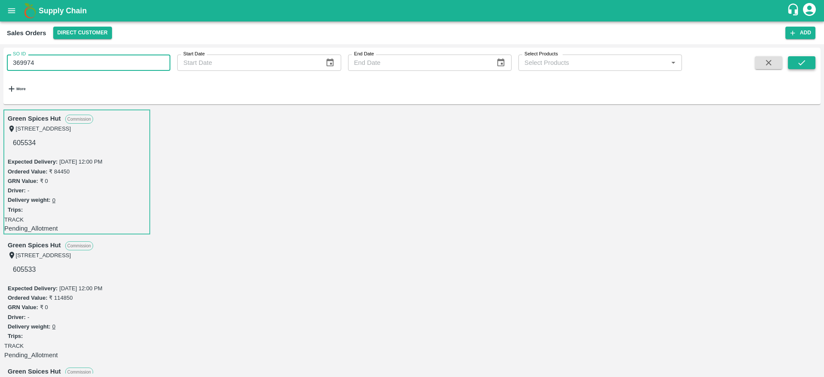
type input "369974"
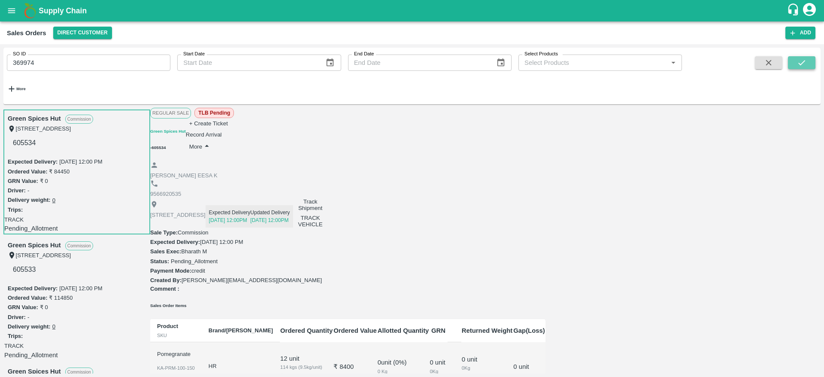
click at [795, 61] on button "submit" at bounding box center [801, 62] width 27 height 13
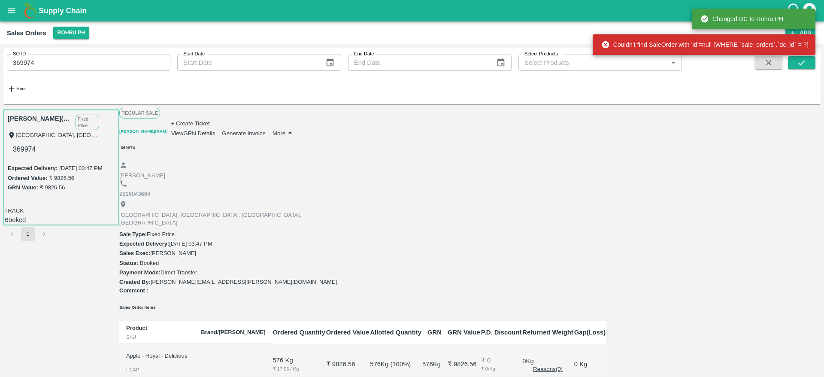
click at [60, 114] on link "Mohd Asim(RAM)" at bounding box center [40, 118] width 64 height 9
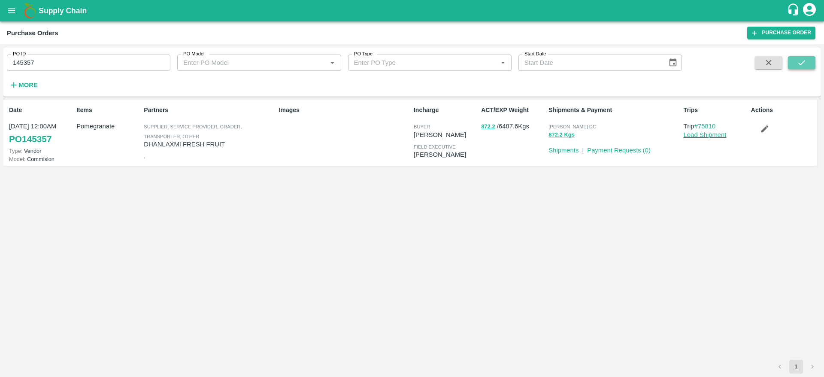
click at [800, 64] on icon "submit" at bounding box center [801, 62] width 7 height 5
click at [767, 131] on icon "button" at bounding box center [764, 128] width 9 height 9
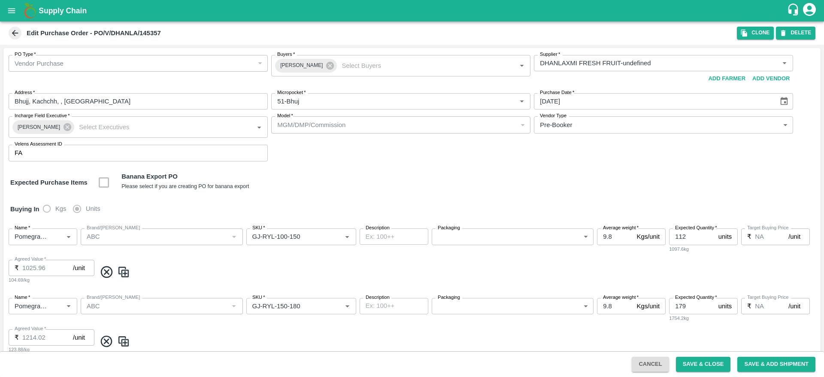
type input "DHANLAXMI FRESH FRUIT-undefined"
type input "51-Bhuj"
type input "Pomegranate"
type input "ABC"
type input "GJ-RYL-100-150"
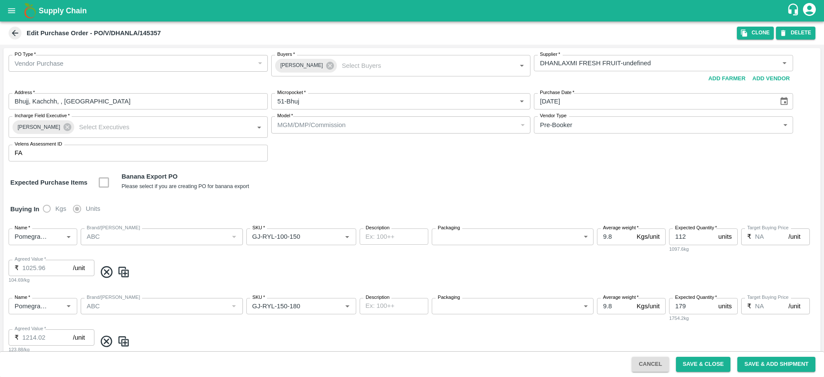
type input "NA"
type input "Pomegranate"
type input "ABC"
type input "GJ-RYL-150-180"
type input "NA"
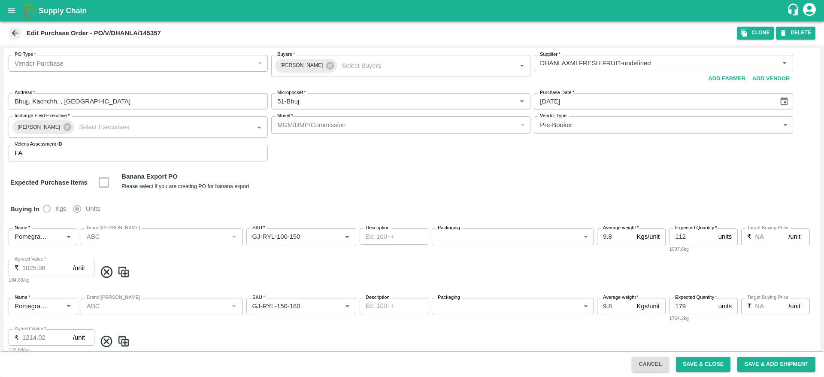
type input "Pomegranate"
type input "ABC"
type input "GJ-RYL-180-220"
type input "NA"
type input "Pomegranate"
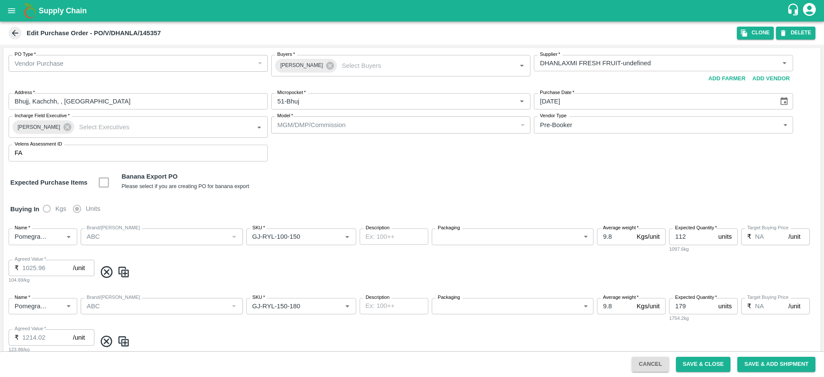
type input "ABC"
type input "GJ-RYL-220-250"
type input "NA"
type input "Pomegranate"
type input "ABC"
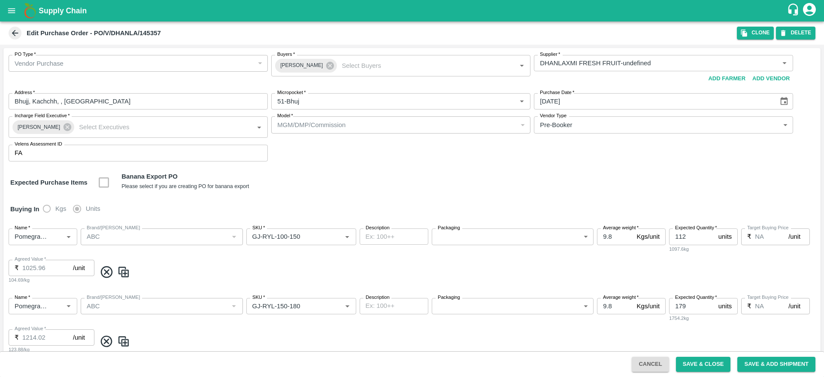
type input "GJ-RYL-250-300"
type input "NA"
type input "Pomegranate"
type input "ABC"
type input "GJ-RYL-300-350"
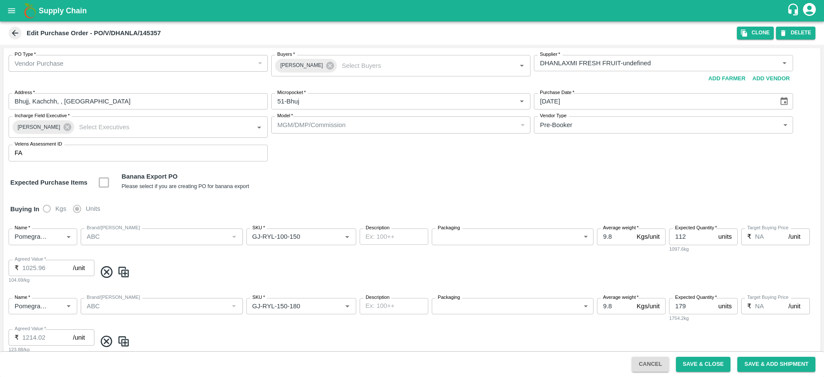
type input "NA"
type input "Pomegranate"
type input "ABC"
type input "GJ-RYL-350-400"
type input "NA"
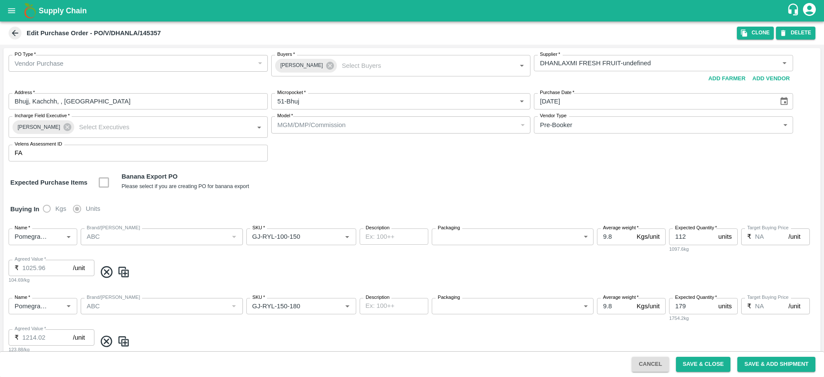
type input "Pomegranate"
type input "ABC"
type input "GJ-SUPR-180++"
type input "NA"
type input "Pomegranate"
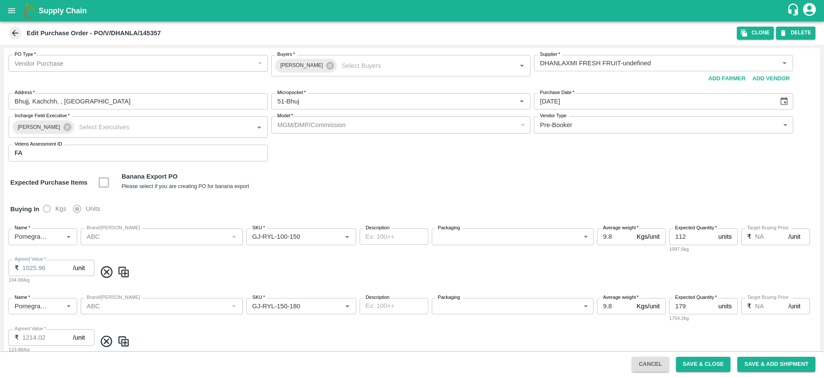
type input "ABC"
type input "GJ-Loose A"
type input "NA"
type input "Pomegranate"
type input "ABC"
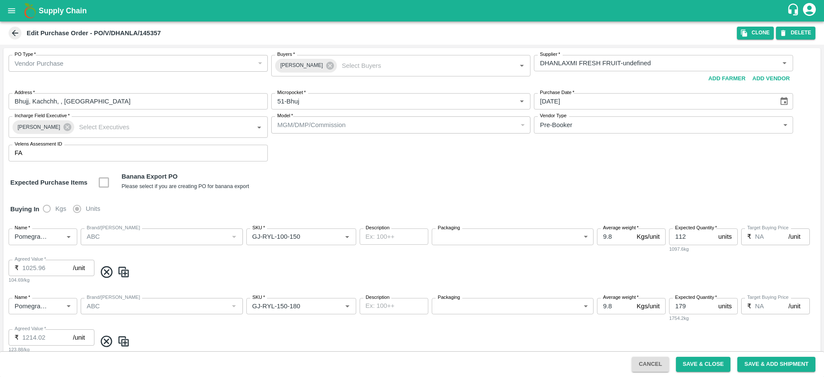
type input "Mandi Mix"
type input "NA"
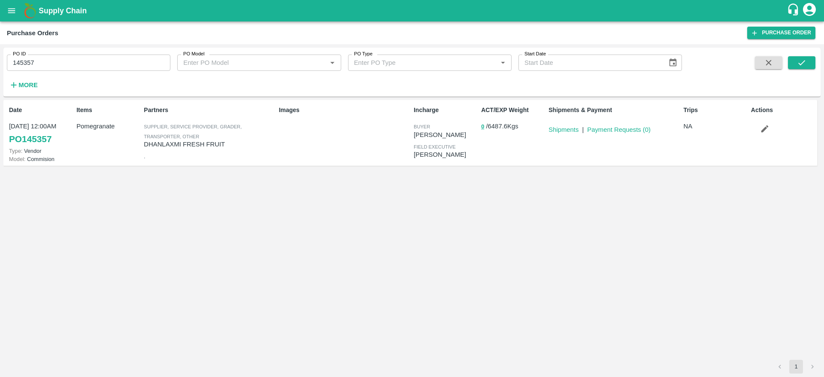
click at [62, 61] on input "145357" at bounding box center [89, 63] width 164 height 16
drag, startPoint x: 62, startPoint y: 61, endPoint x: 0, endPoint y: 60, distance: 62.2
click at [0, 60] on div "PO ID 145357 PO ID PO Model PO Model   * PO Type PO Type   * Start Date Start D…" at bounding box center [412, 210] width 824 height 333
paste input "text"
click at [810, 61] on button "submit" at bounding box center [801, 62] width 27 height 13
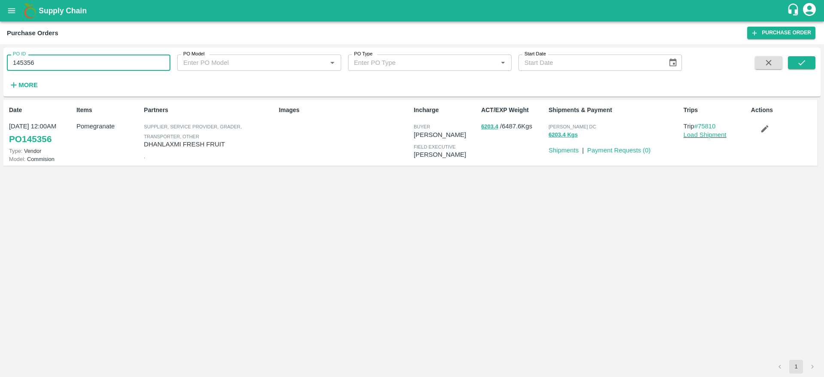
drag, startPoint x: 45, startPoint y: 60, endPoint x: 0, endPoint y: 74, distance: 47.5
click at [0, 74] on div "PO ID 145356 PO ID PO Model PO Model   * PO Type PO Type   * Start Date Start D…" at bounding box center [412, 210] width 824 height 333
paste input "text"
type input "145214"
click at [795, 61] on button "submit" at bounding box center [801, 62] width 27 height 13
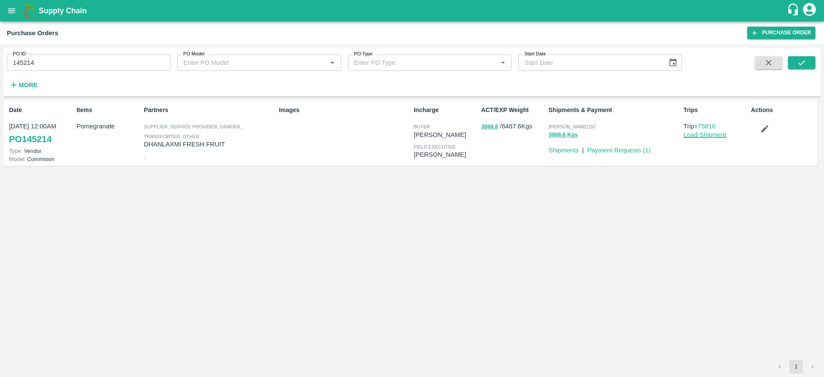
click at [764, 131] on icon "button" at bounding box center [764, 128] width 7 height 7
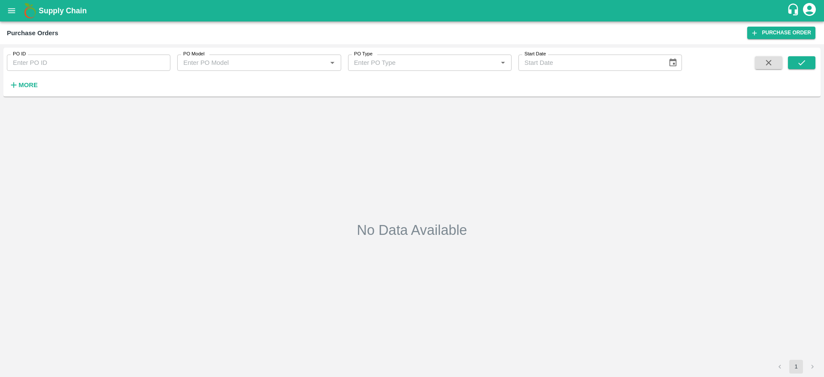
type input "145214"
click at [808, 59] on button "submit" at bounding box center [801, 62] width 27 height 13
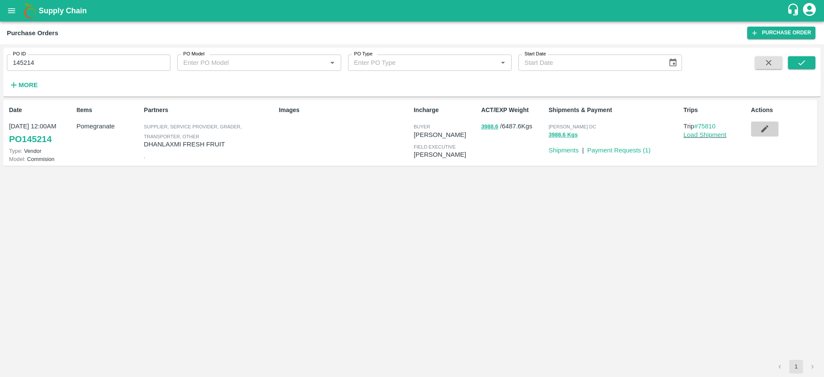
click at [770, 133] on button "button" at bounding box center [764, 128] width 27 height 15
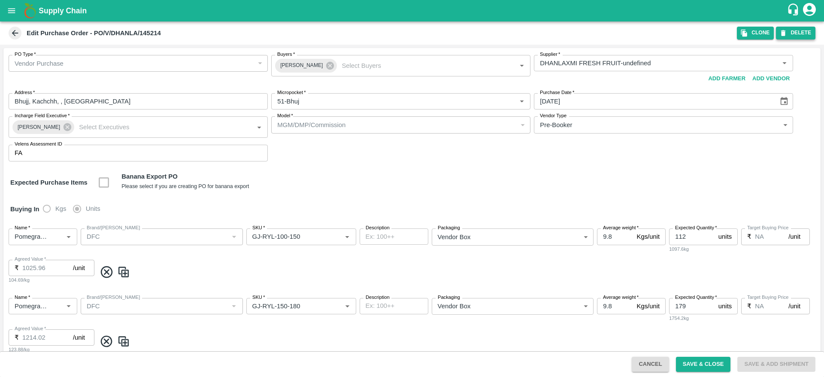
click at [801, 34] on button "DELETE" at bounding box center [795, 33] width 39 height 12
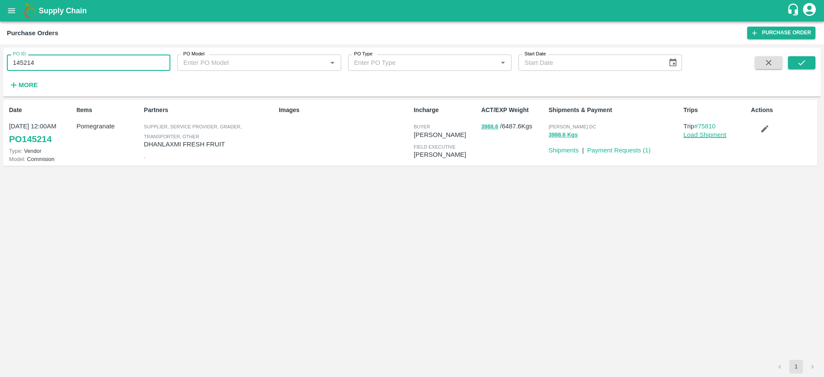
drag, startPoint x: 53, startPoint y: 64, endPoint x: 0, endPoint y: 64, distance: 53.2
click at [0, 64] on div "PO ID 145214 PO ID PO Model PO Model   * PO Type PO Type   * Start Date Start D…" at bounding box center [412, 210] width 824 height 333
paste input "text"
type input "145355"
click at [806, 65] on icon "submit" at bounding box center [801, 62] width 9 height 9
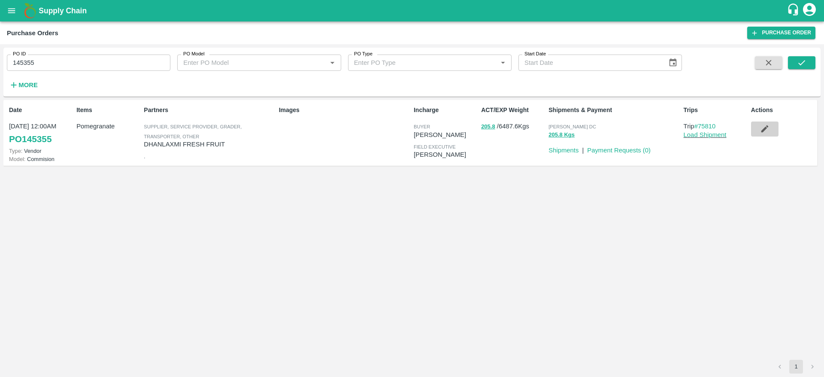
click at [770, 131] on button "button" at bounding box center [764, 128] width 27 height 15
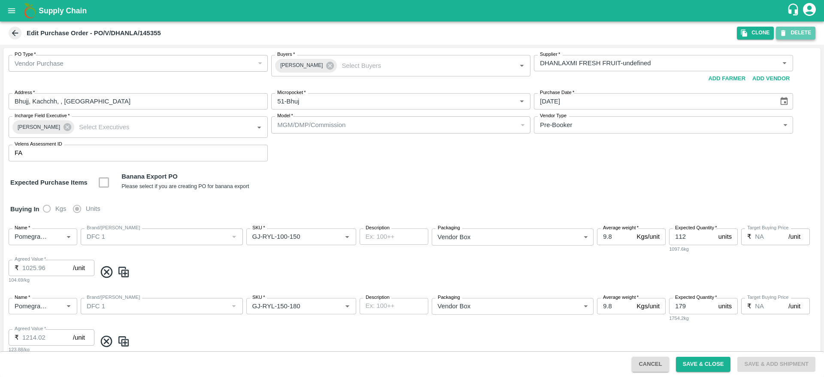
click at [791, 36] on button "DELETE" at bounding box center [795, 33] width 39 height 12
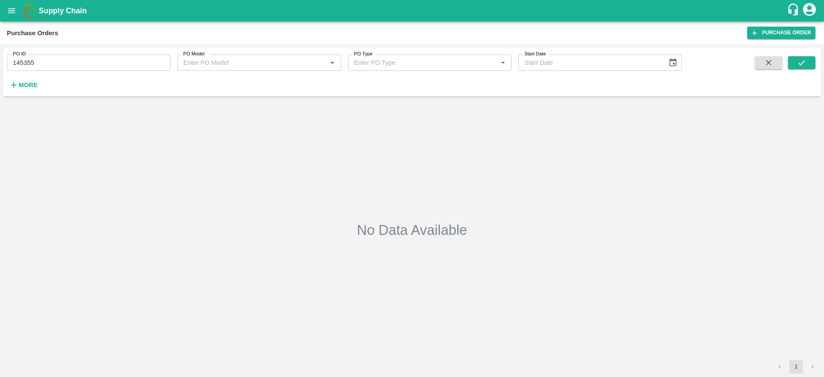
type input "145355"
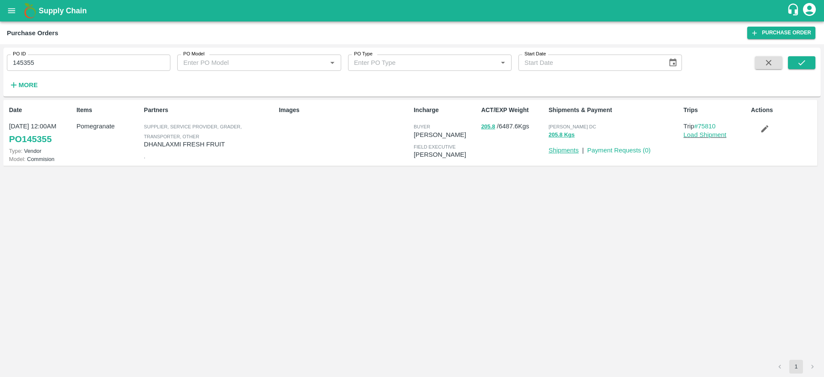
click at [575, 149] on link "Shipments" at bounding box center [563, 150] width 30 height 7
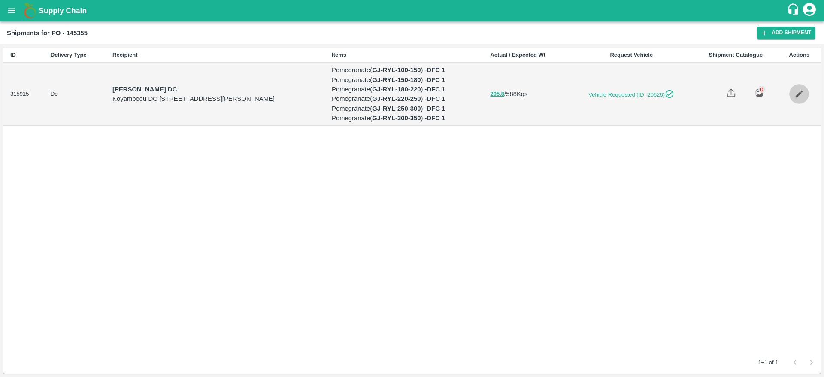
click at [804, 98] on icon "Edit" at bounding box center [798, 93] width 9 height 9
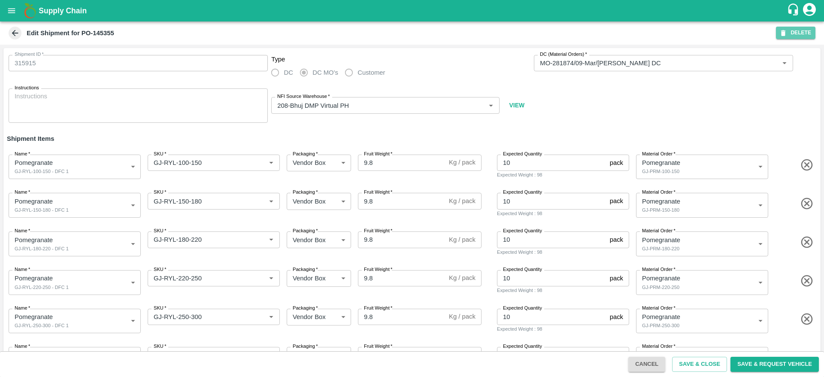
click at [803, 31] on button "DELETE" at bounding box center [795, 33] width 39 height 12
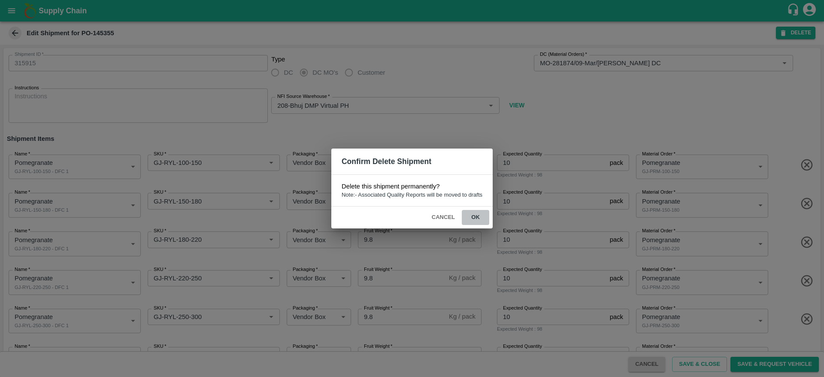
click at [482, 215] on button "ok" at bounding box center [475, 217] width 27 height 15
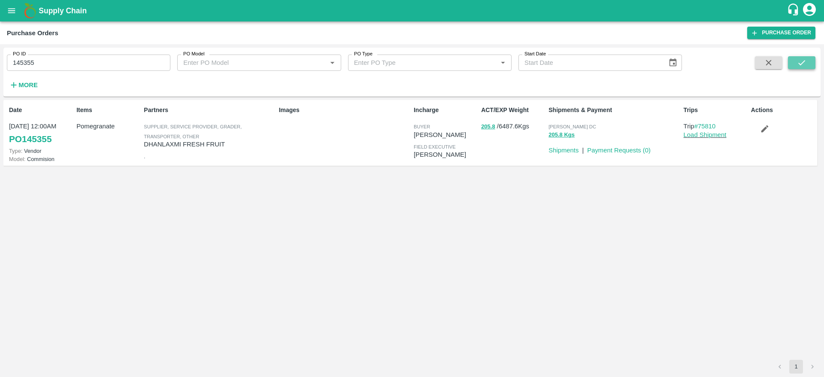
click at [802, 61] on icon "submit" at bounding box center [801, 62] width 9 height 9
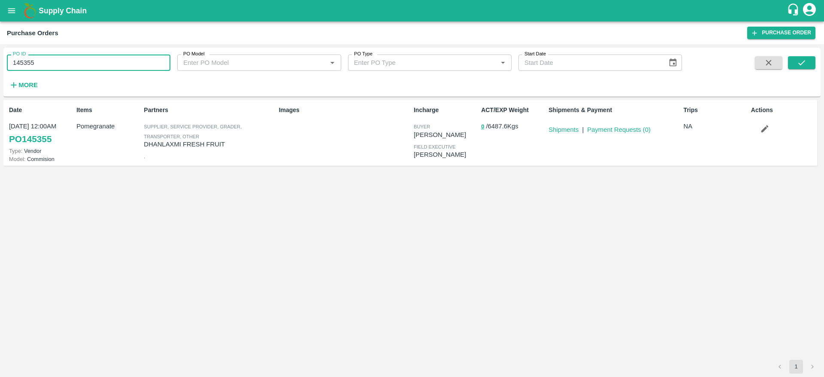
drag, startPoint x: 53, startPoint y: 67, endPoint x: 0, endPoint y: 68, distance: 53.2
click at [0, 68] on div "PO ID 145355 PO ID PO Model PO Model   * PO Type PO Type   * Start Date Start D…" at bounding box center [412, 210] width 824 height 333
paste input "text"
click at [803, 67] on button "submit" at bounding box center [801, 62] width 27 height 13
drag, startPoint x: 50, startPoint y: 64, endPoint x: 0, endPoint y: 72, distance: 50.4
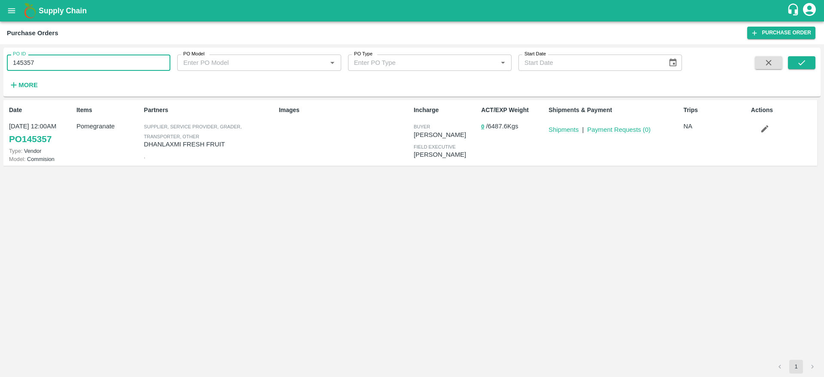
click at [0, 72] on div "PO ID 145357 PO ID PO Model PO Model   * PO Type PO Type   * Start Date Start D…" at bounding box center [412, 210] width 824 height 333
paste input "text"
click at [803, 58] on icon "submit" at bounding box center [801, 62] width 9 height 9
drag, startPoint x: 39, startPoint y: 63, endPoint x: 5, endPoint y: 66, distance: 34.9
click at [5, 66] on div "PO ID 145214 PO ID" at bounding box center [85, 59] width 170 height 23
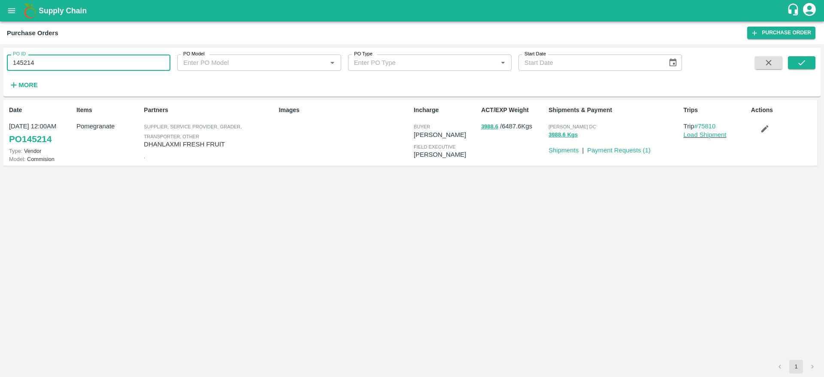
paste input "text"
type input "145356"
click at [805, 67] on icon "submit" at bounding box center [801, 62] width 9 height 9
click at [765, 129] on icon "button" at bounding box center [764, 128] width 7 height 7
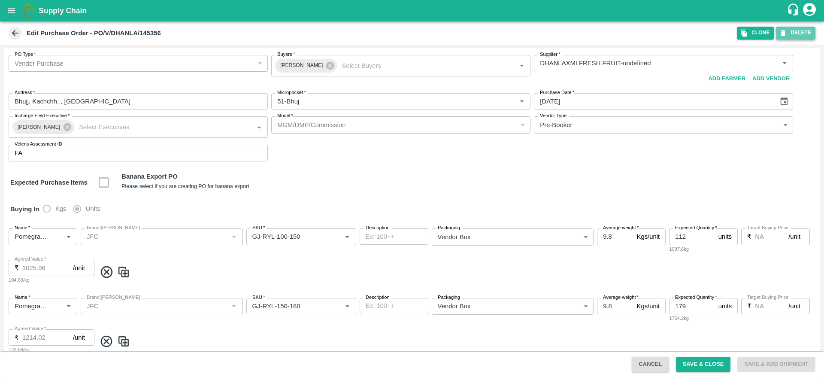
click at [794, 31] on button "DELETE" at bounding box center [795, 33] width 39 height 12
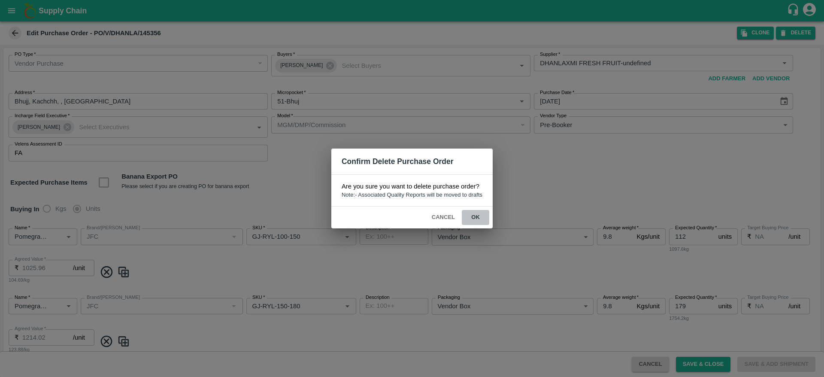
click at [476, 215] on button "ok" at bounding box center [475, 217] width 27 height 15
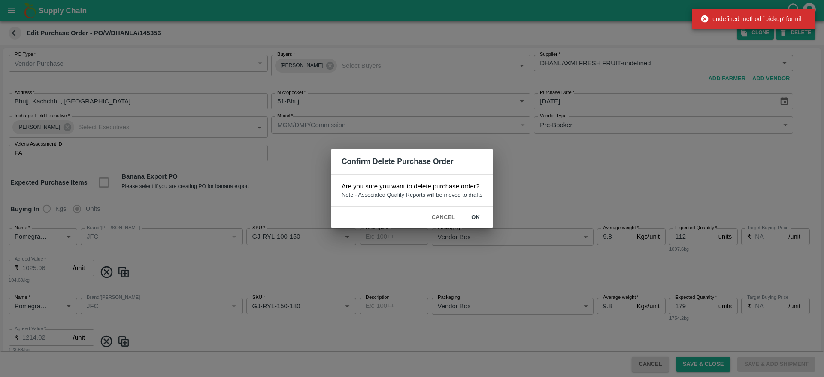
click at [65, 55] on div "Confirm Delete Purchase Order Are you sure you want to delete purchase order? N…" at bounding box center [412, 188] width 824 height 377
click at [444, 216] on button "Cancel" at bounding box center [443, 217] width 30 height 15
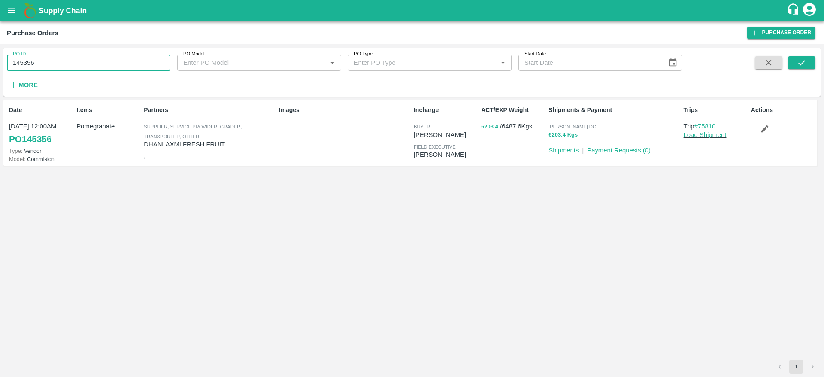
drag, startPoint x: 53, startPoint y: 56, endPoint x: 4, endPoint y: 70, distance: 50.4
click at [4, 70] on div "PO ID 145356 PO ID" at bounding box center [85, 59] width 170 height 23
paste input "text"
click at [806, 63] on icon "submit" at bounding box center [801, 62] width 9 height 9
drag, startPoint x: 39, startPoint y: 55, endPoint x: 0, endPoint y: 59, distance: 38.4
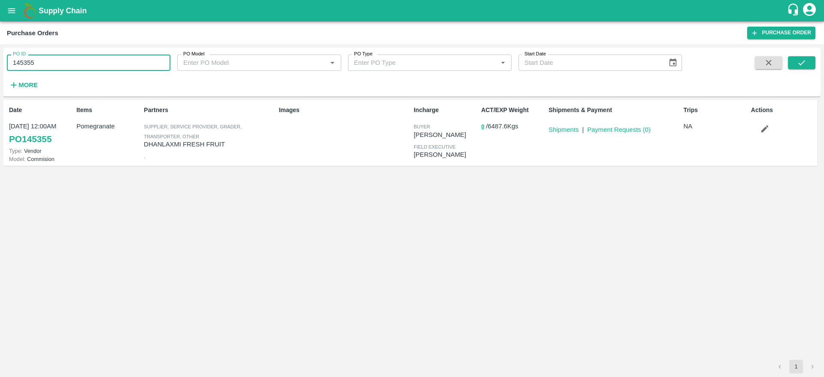
click at [0, 59] on div "PO ID 145355 PO ID PO Model PO Model   * PO Type PO Type   * Start Date Start D…" at bounding box center [412, 210] width 824 height 333
paste input "text"
type input "145357"
click at [812, 64] on button "submit" at bounding box center [801, 62] width 27 height 13
drag, startPoint x: 45, startPoint y: 64, endPoint x: 0, endPoint y: 67, distance: 45.6
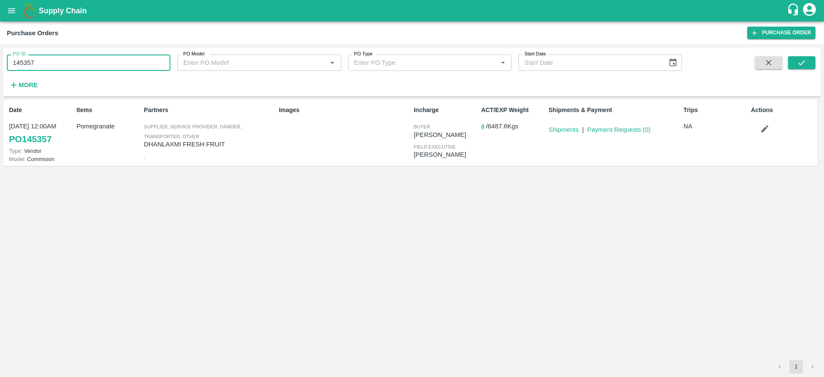
click at [0, 67] on div "PO ID 145357 PO ID PO Model PO Model   * PO Type PO Type   * Start Date Start D…" at bounding box center [412, 210] width 824 height 333
paste input "text"
click at [796, 62] on button "submit" at bounding box center [801, 62] width 27 height 13
drag, startPoint x: 51, startPoint y: 67, endPoint x: 0, endPoint y: 70, distance: 50.7
click at [0, 70] on div "PO ID 145355 PO ID PO Model PO Model   * PO Type PO Type   * Start Date Start D…" at bounding box center [412, 210] width 824 height 333
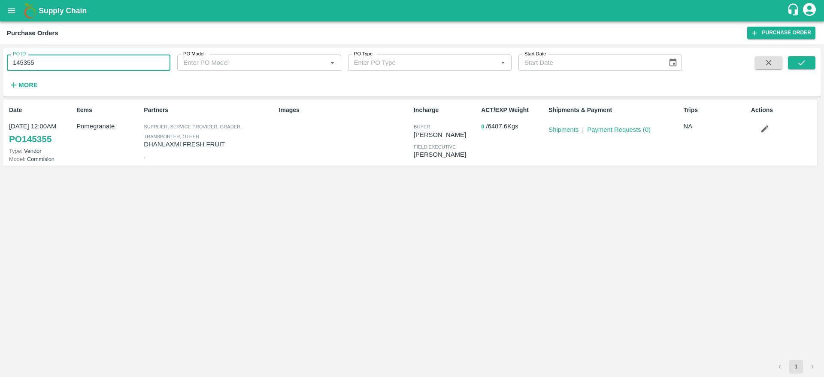
paste input "text"
type input "145214"
click at [803, 58] on icon "submit" at bounding box center [801, 62] width 9 height 9
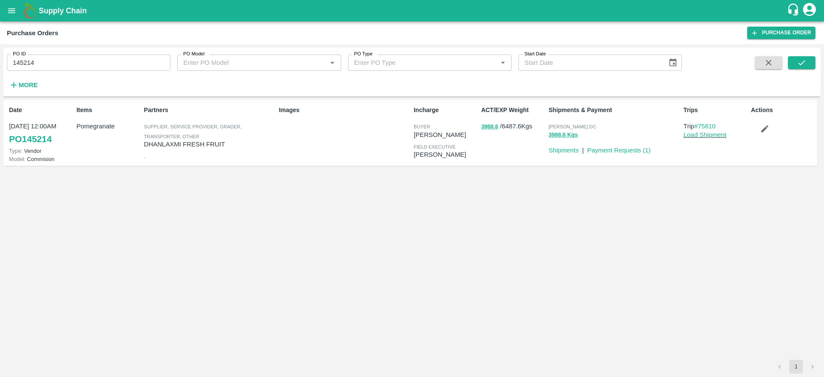
click at [634, 154] on p "Payment Requests ( 1 )" at bounding box center [619, 149] width 64 height 9
click at [635, 151] on link "Payment Requests ( 1 )" at bounding box center [619, 150] width 64 height 7
